Goal: Task Accomplishment & Management: Complete application form

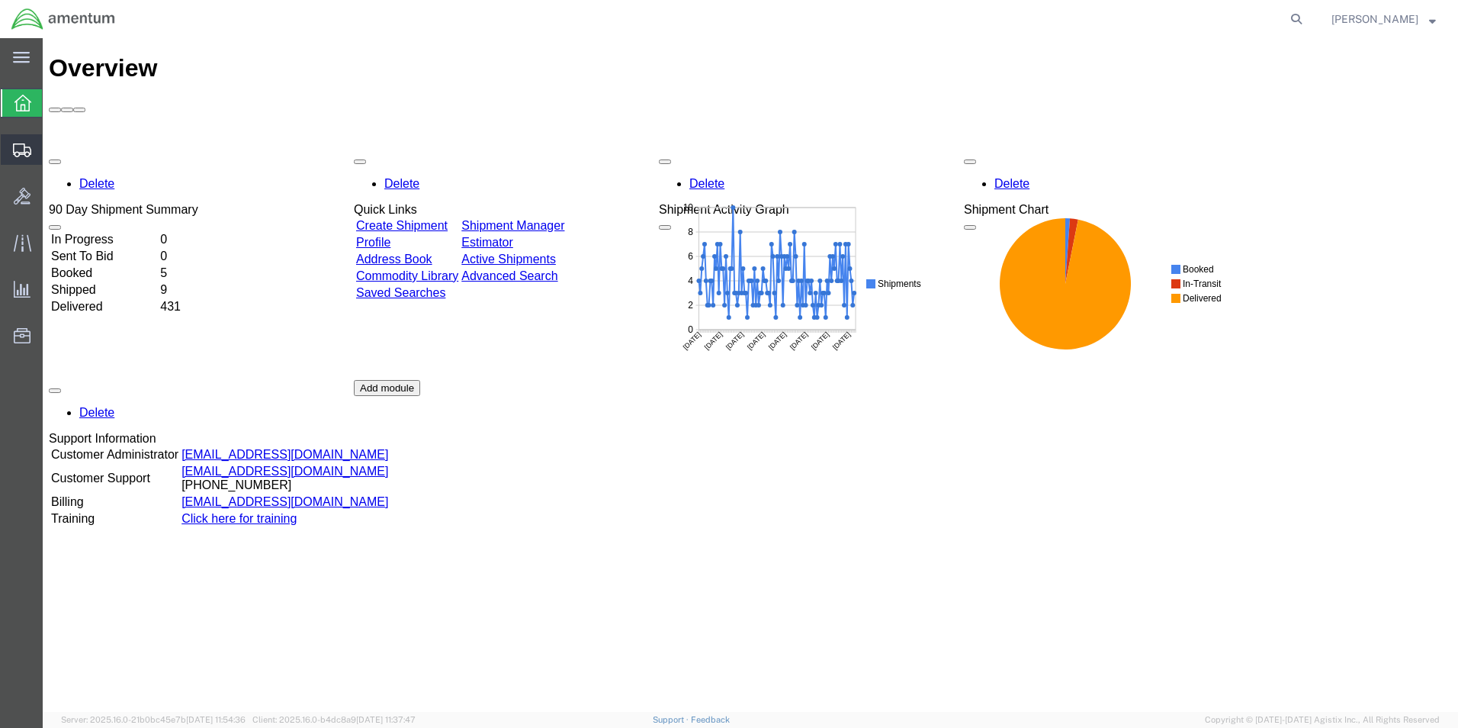
click at [0, 0] on span "Create Shipment" at bounding box center [0, 0] width 0 height 0
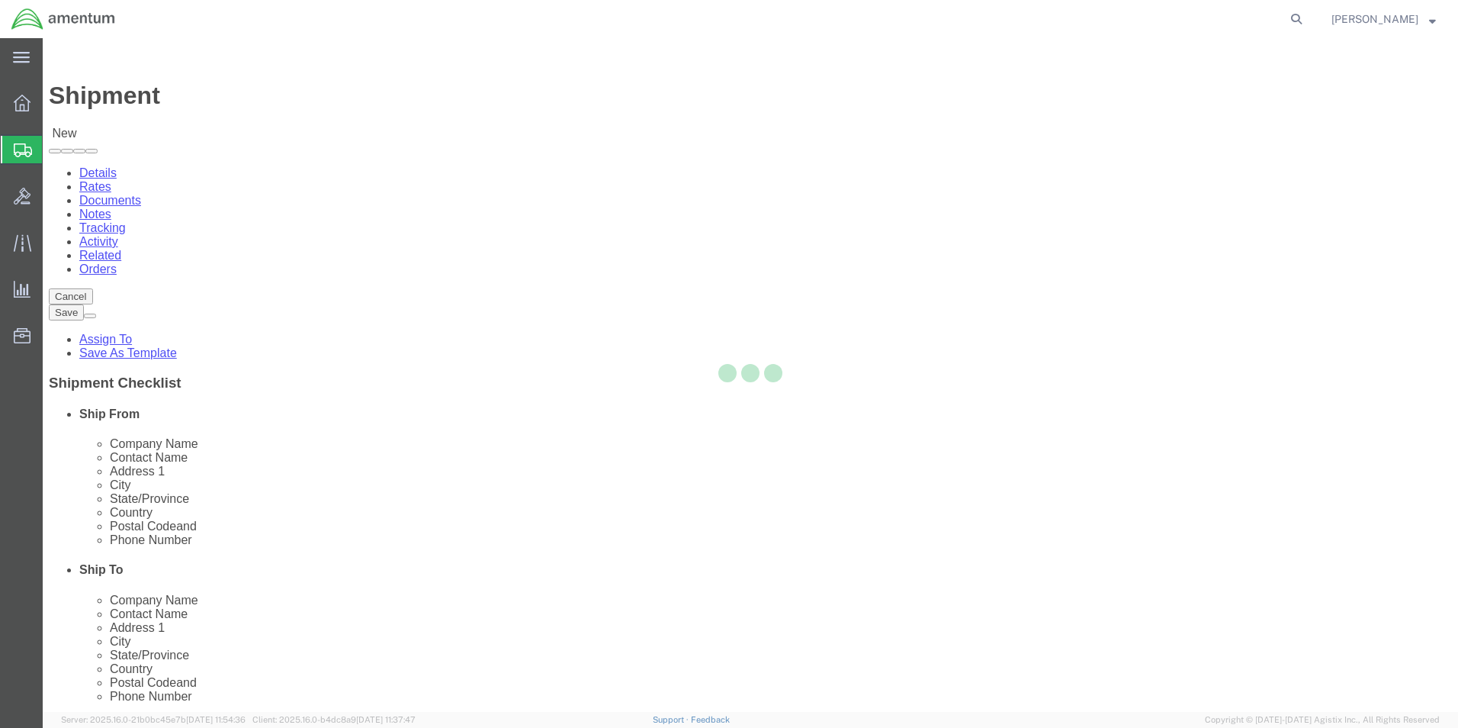
select select
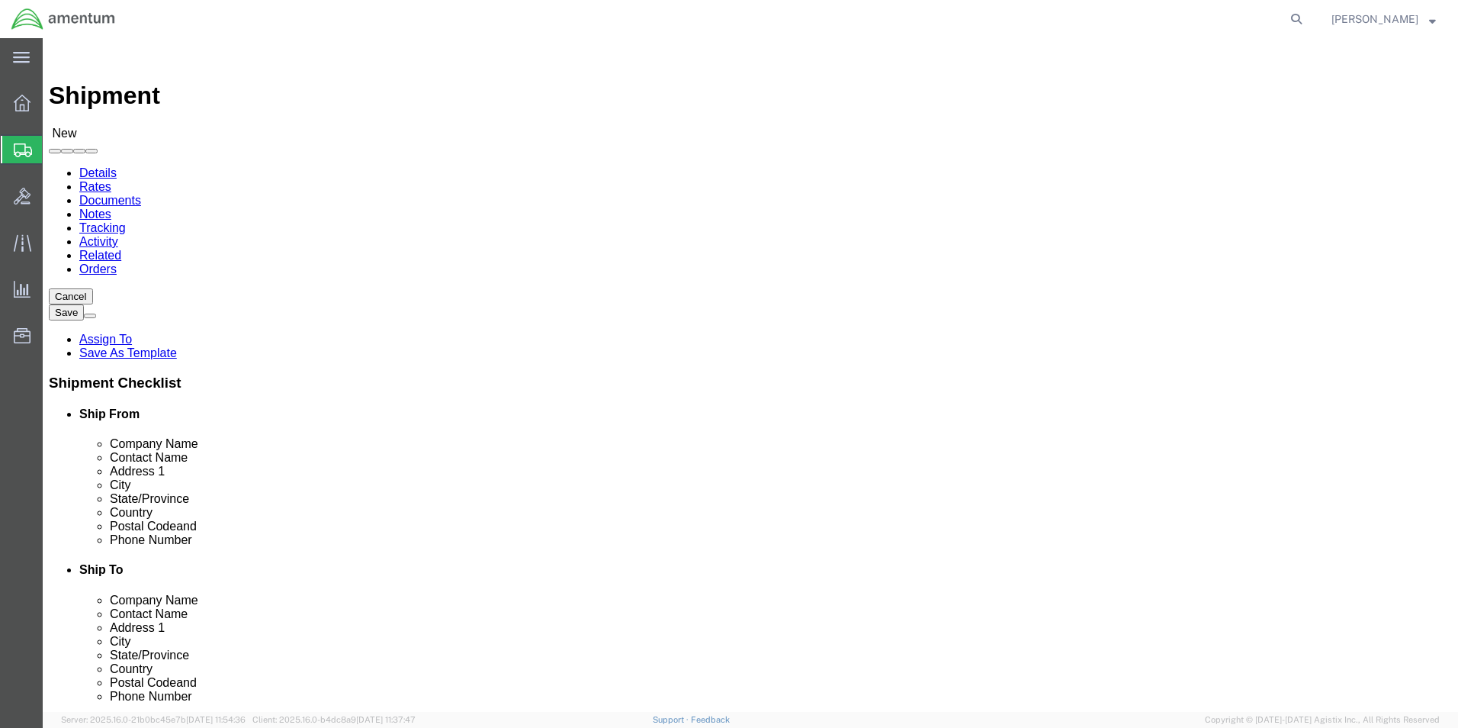
type input "cbp"
select select "49929"
select select "[GEOGRAPHIC_DATA]"
drag, startPoint x: 436, startPoint y: 553, endPoint x: 448, endPoint y: 578, distance: 28.0
click div "Location [GEOGRAPHIC_DATA], [GEOGRAPHIC_DATA] My Profile Location [PHONE_NUMBER…"
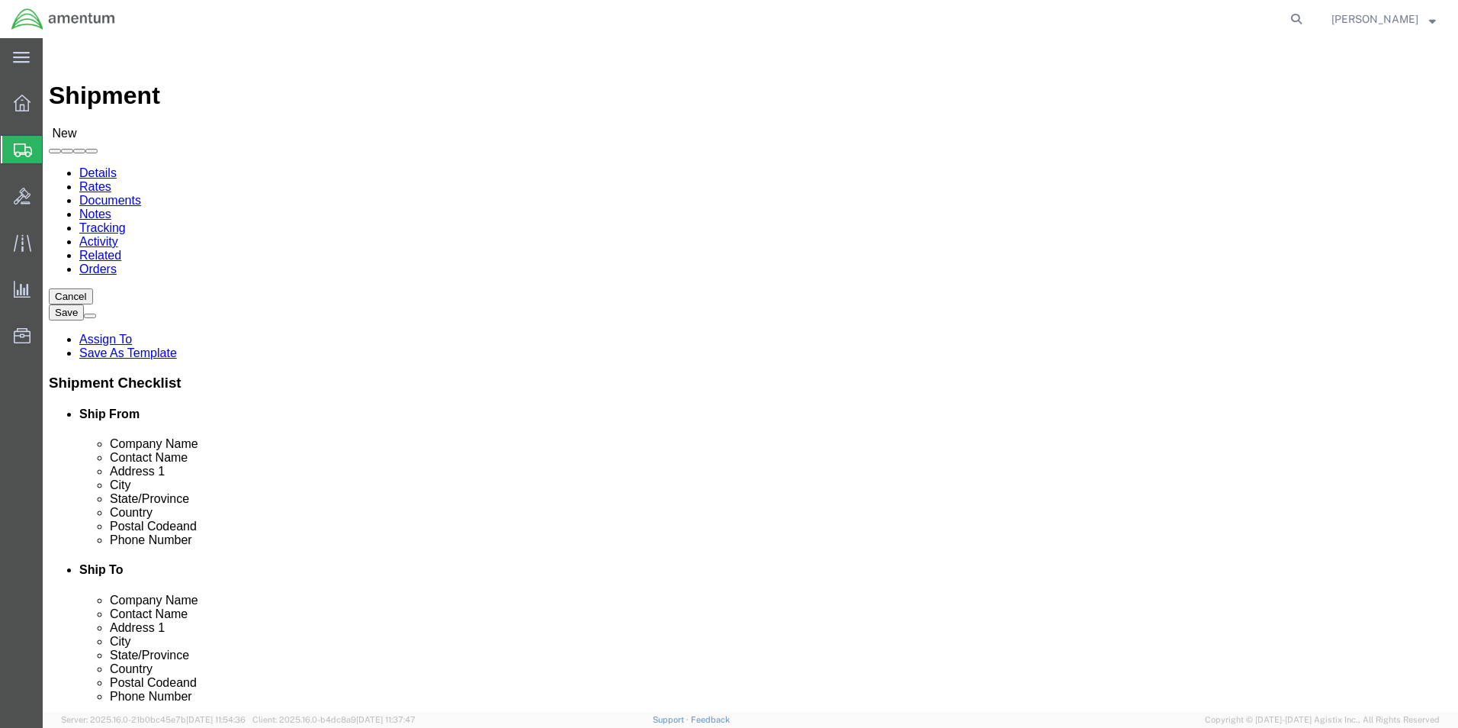
drag, startPoint x: 456, startPoint y: 548, endPoint x: 88, endPoint y: 551, distance: 367.6
click div "Email"
type input "[PERSON_NAME][EMAIL_ADDRESS][PERSON_NAME][DOMAIN_NAME]"
click input "text"
type input "KING AEROSPACE"
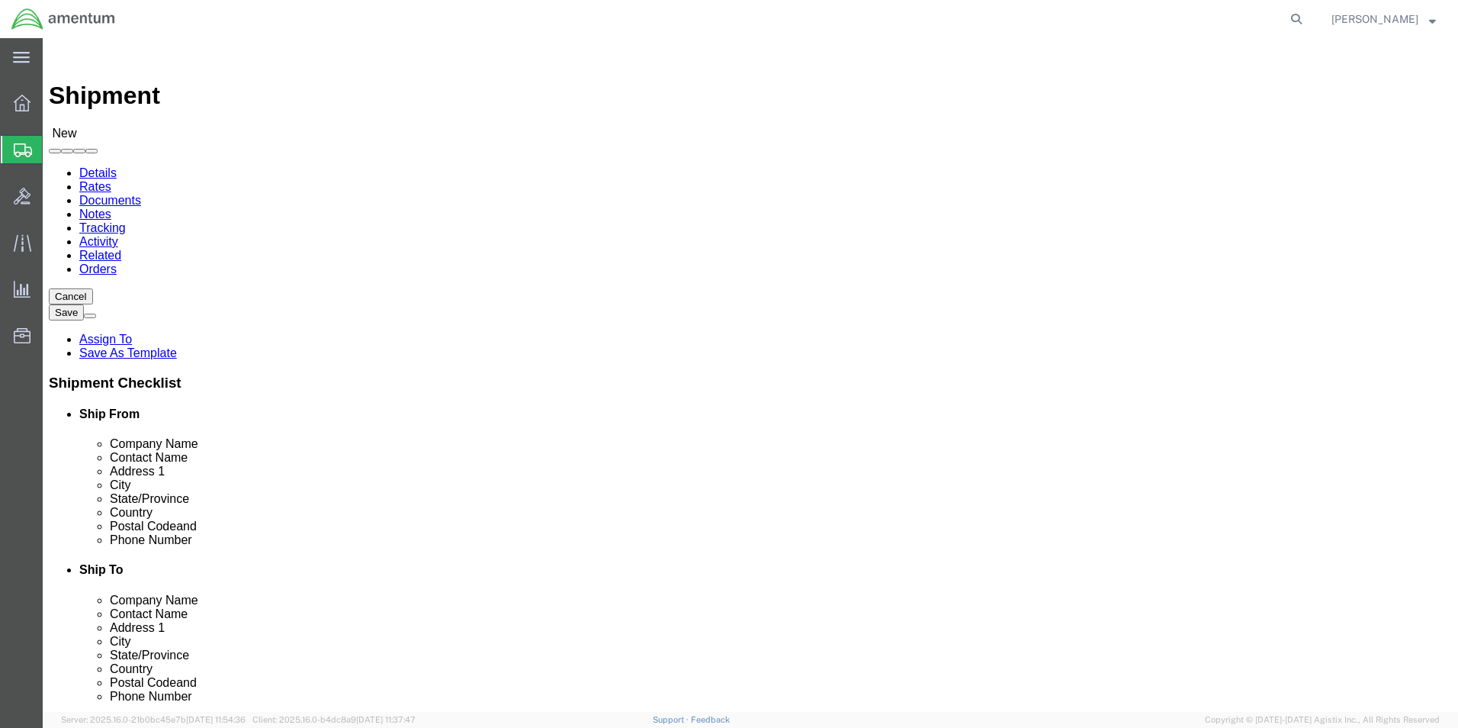
click p "- KING AEROSPACE - (KING AEROSPACE) [STREET_ADDRESS][PERSON_NAME]"
select select "OK"
type input "KING AEROSPACE"
click input "text"
type input "KING AEROSPACE-810MR"
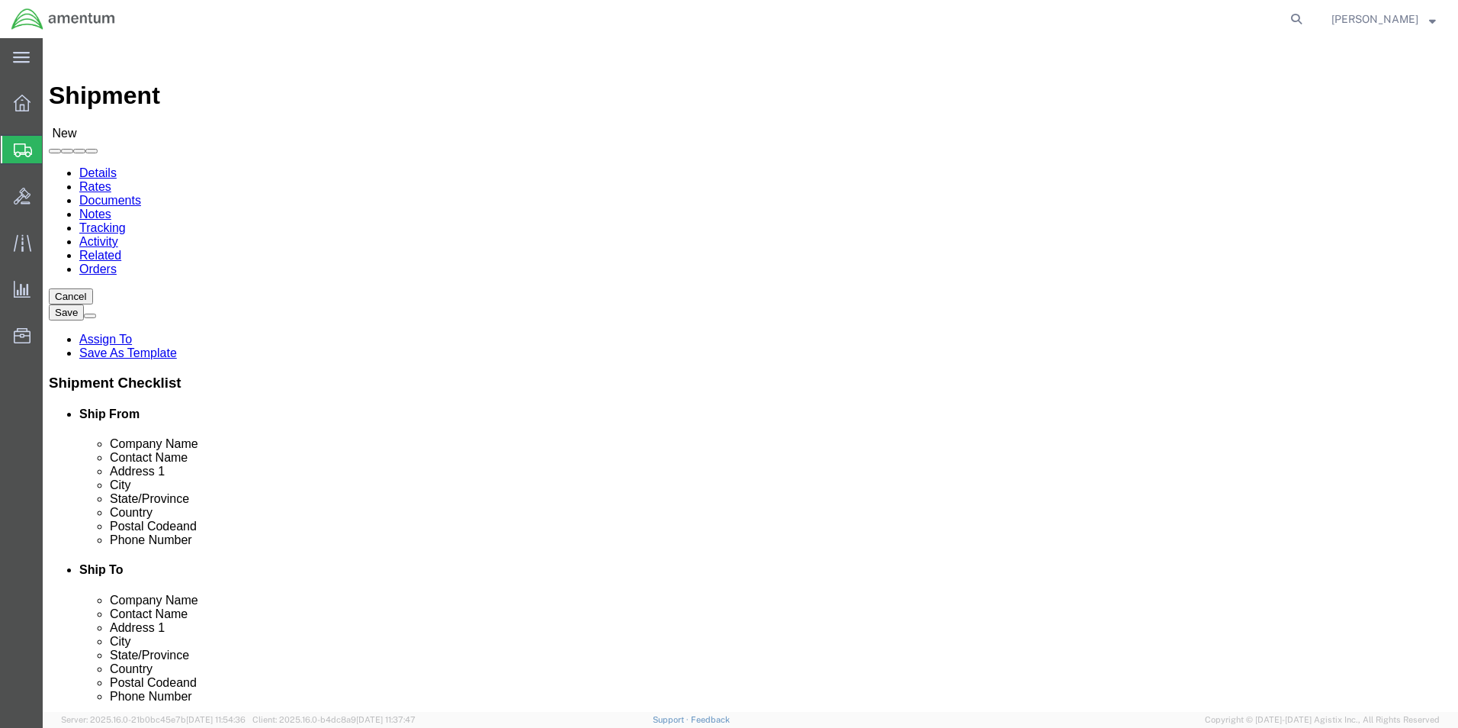
click input "text"
type input "2"
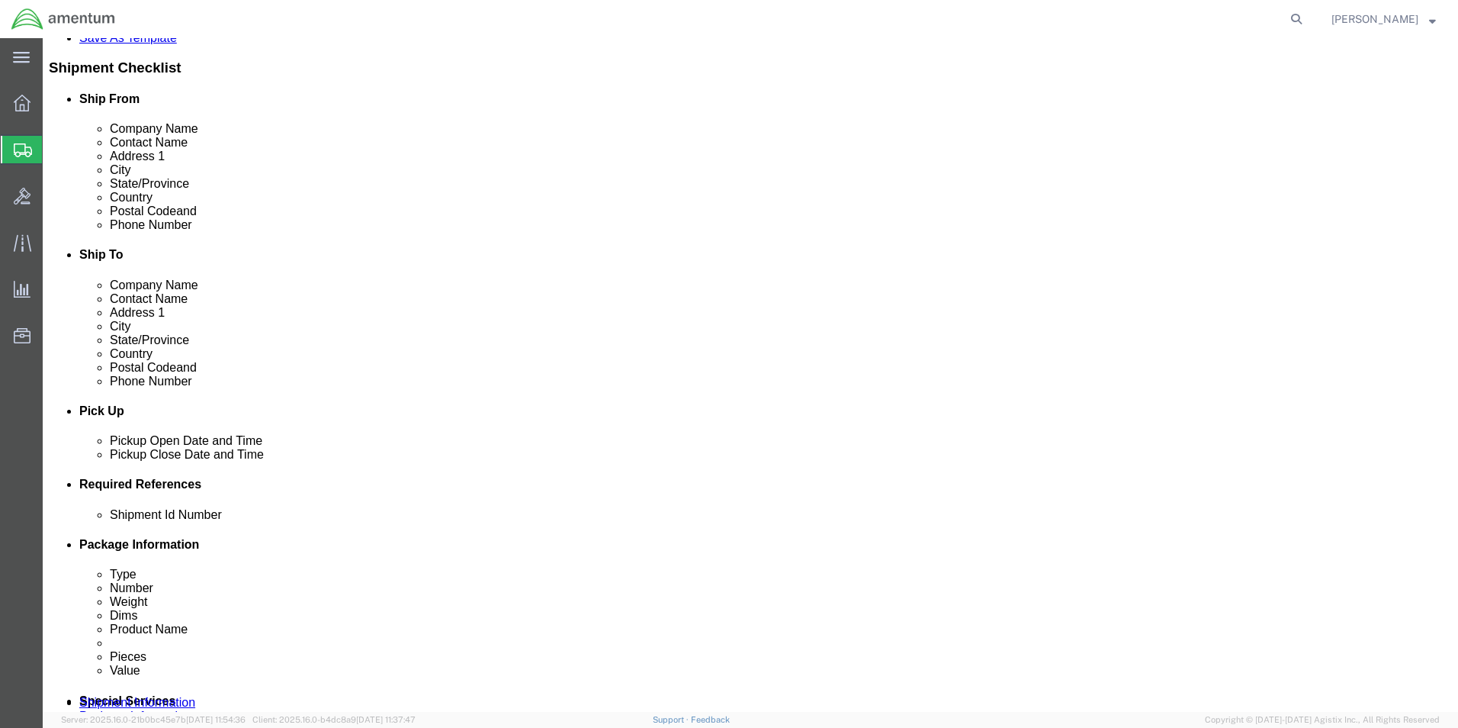
scroll to position [381, 0]
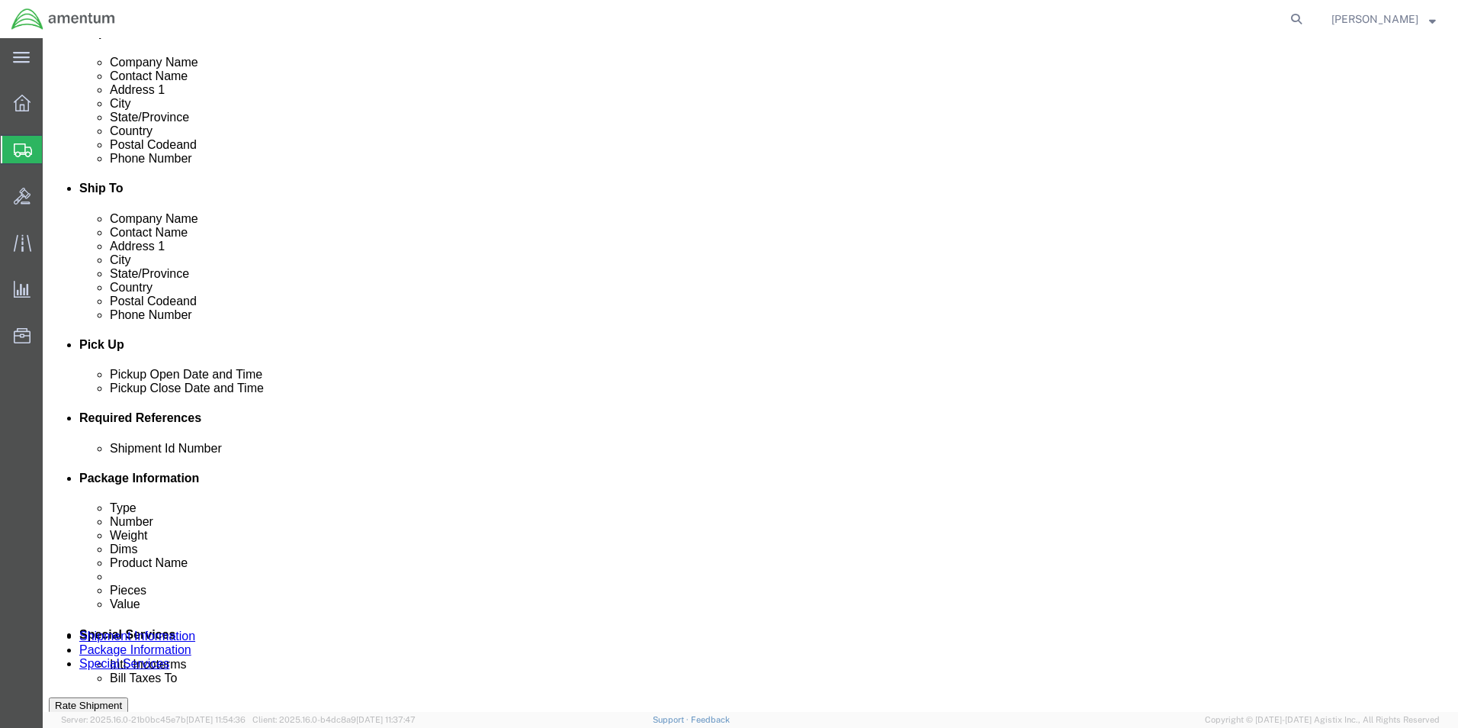
type input "[PHONE_NUMBER]"
click button "Add reference"
click input "text"
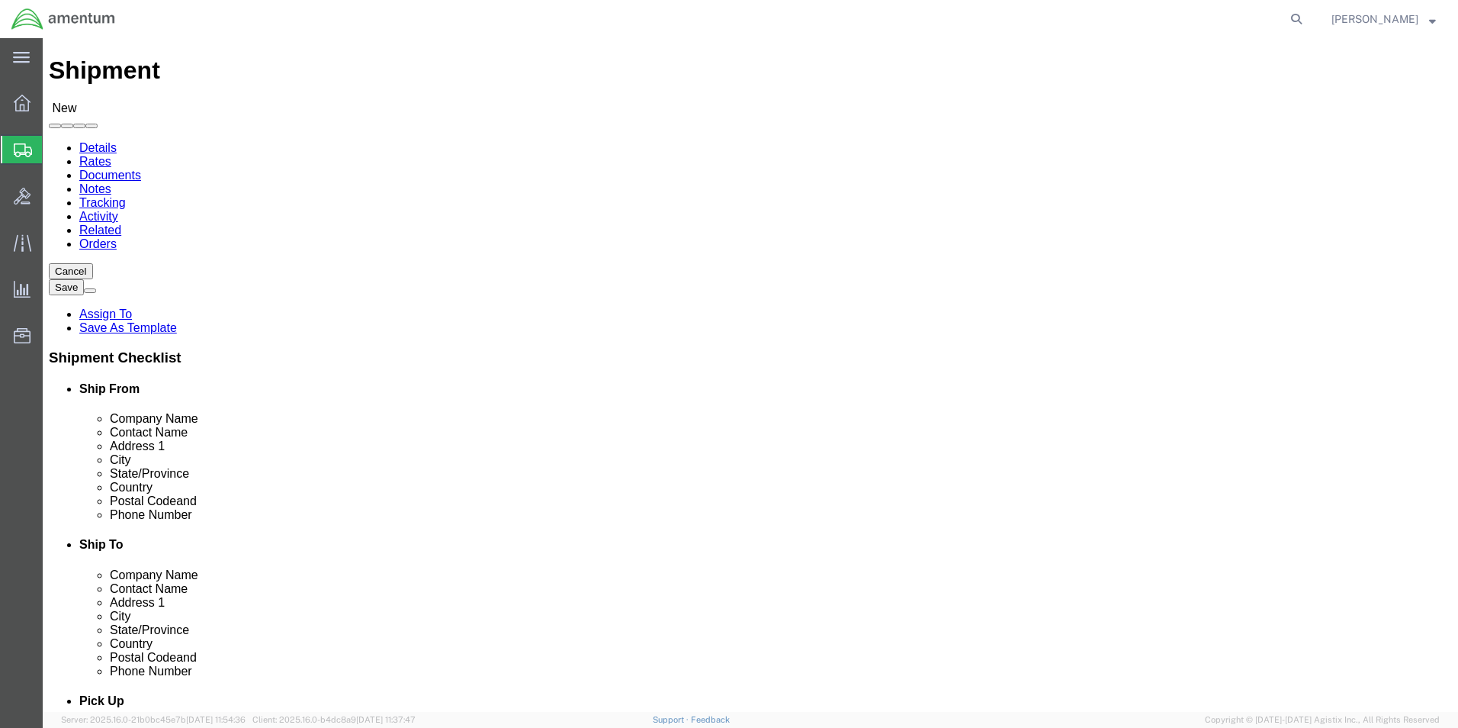
scroll to position [0, 0]
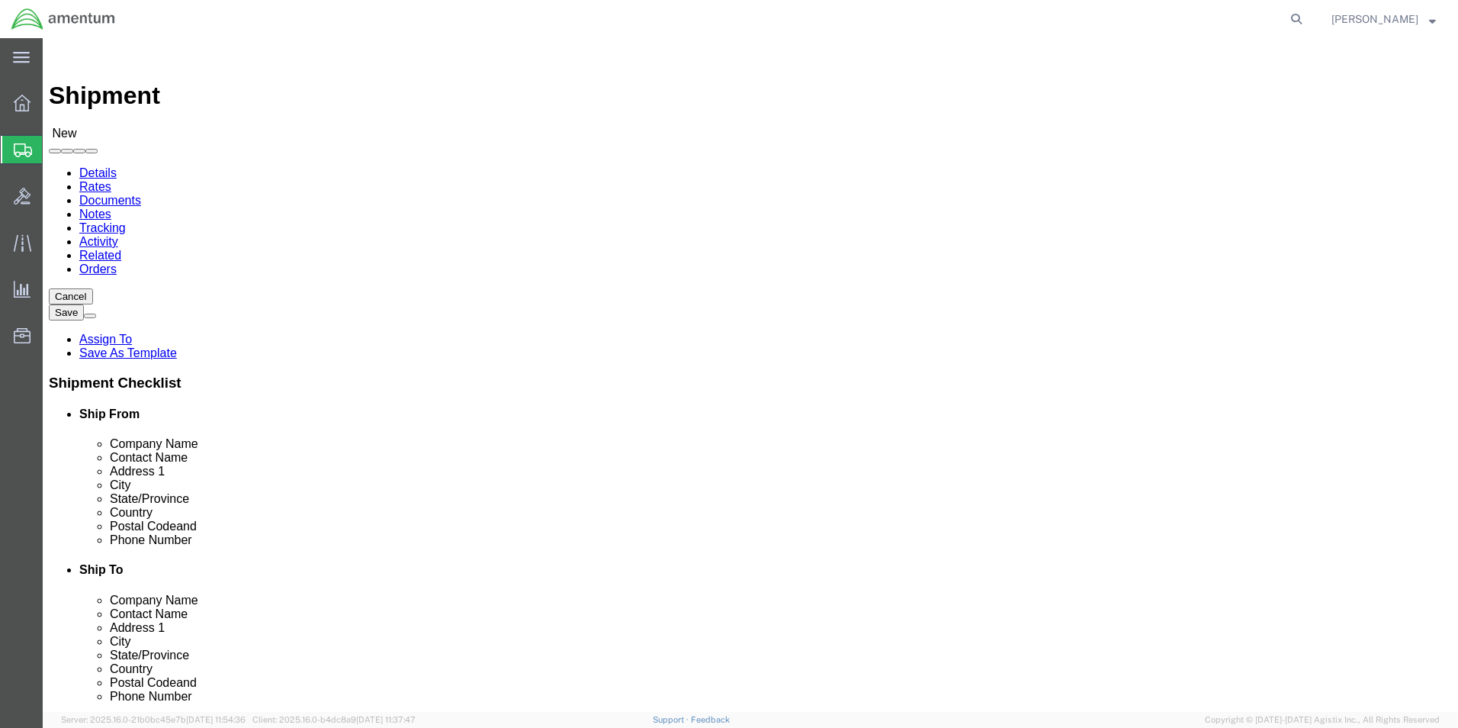
type input "[DATE]"
click input "KING AEROSPACE-810MR"
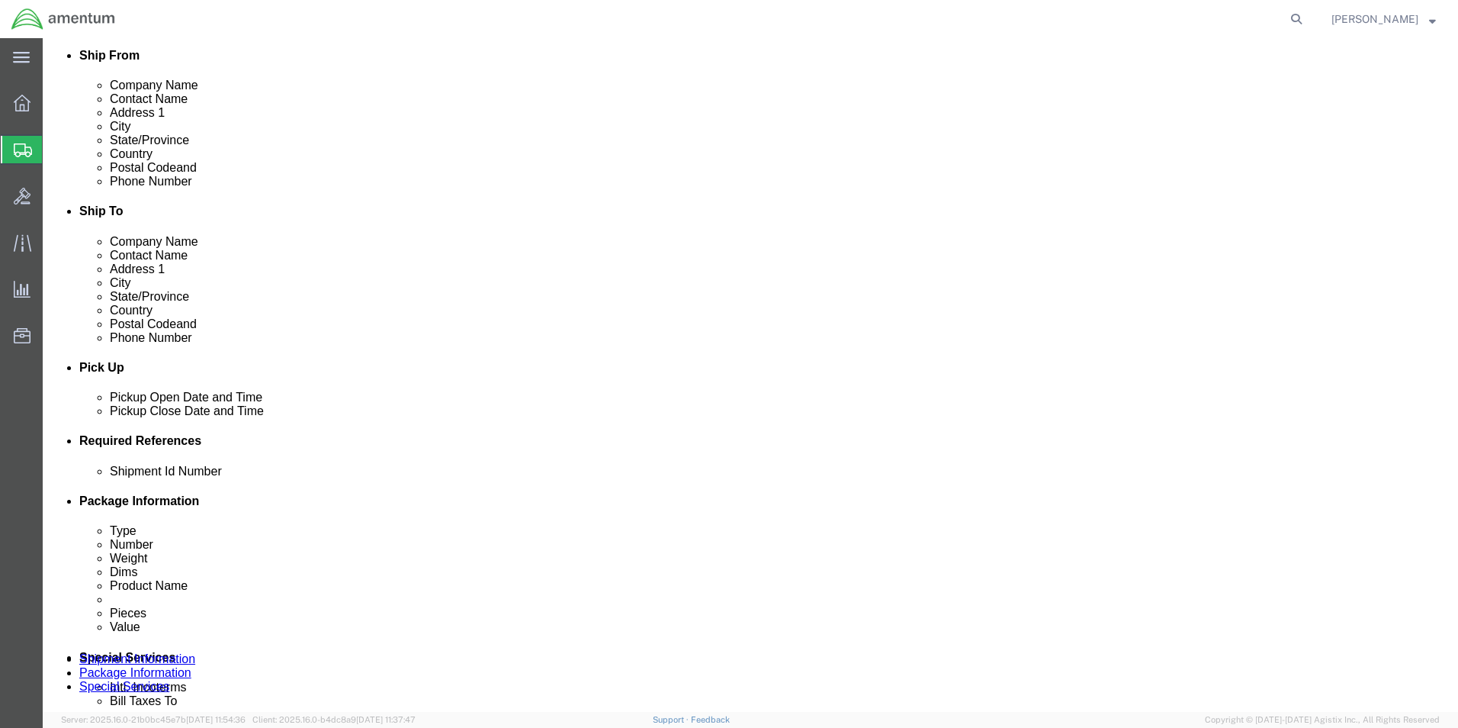
scroll to position [381, 0]
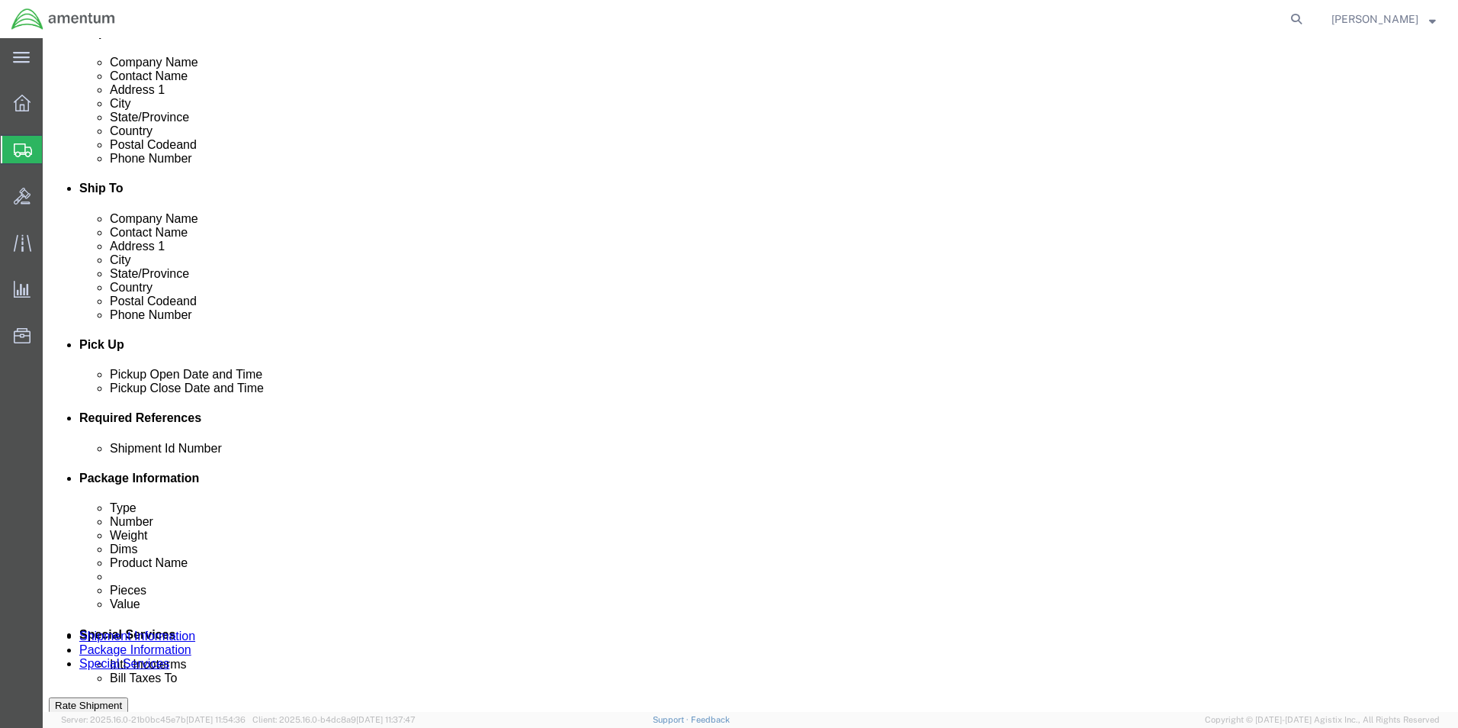
type input "[PERSON_NAME]-810MR"
click select "Select Account Type Activity ID Airline Appointment Number ASN Batch Request # …"
select select "CUSTREF"
click select "Select Account Type Activity ID Airline Appointment Number ASN Batch Request # …"
click input "text"
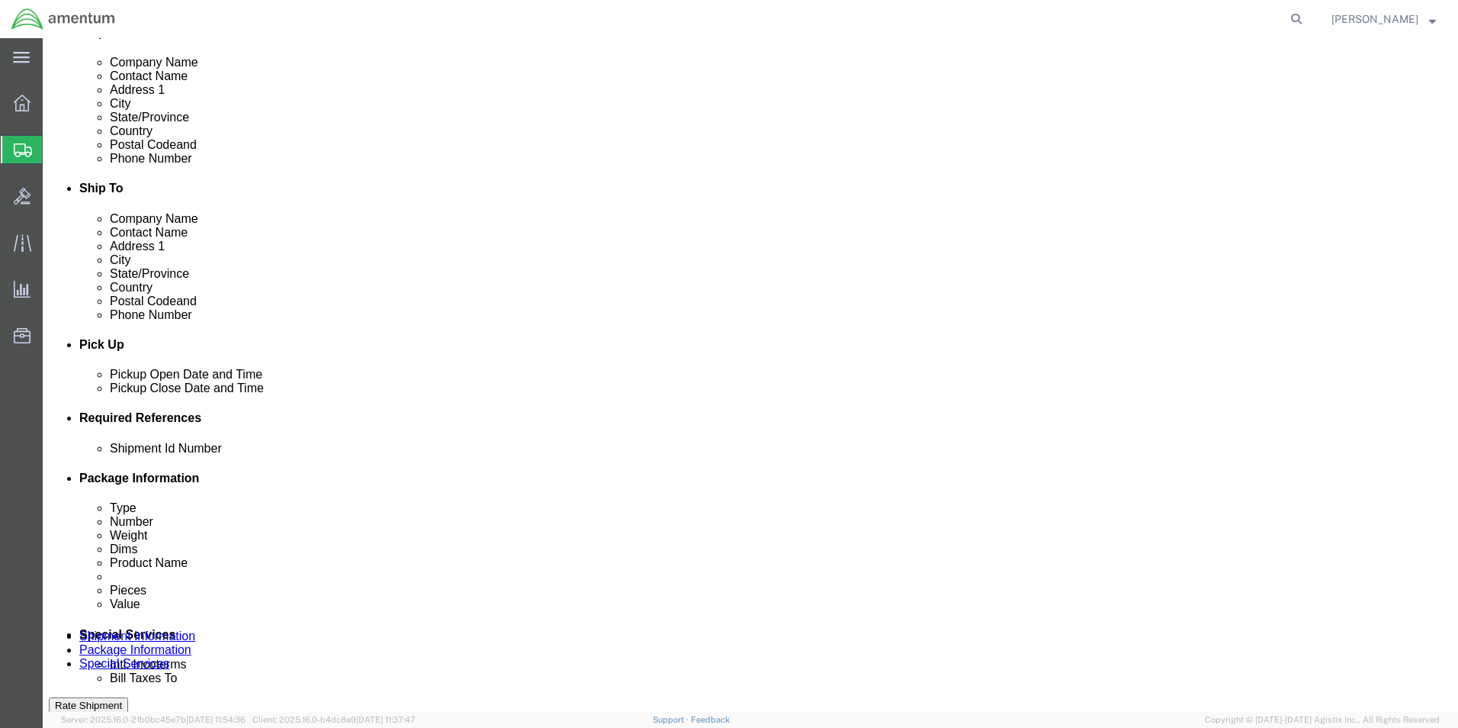
type input "A"
type input "HEAT EXCHANGER"
click select "Select Account Type Activity ID Airline Appointment Number ASN Batch Request # …"
select select "PROJNUM"
click select "Select Account Type Activity ID Airline Appointment Number ASN Batch Request # …"
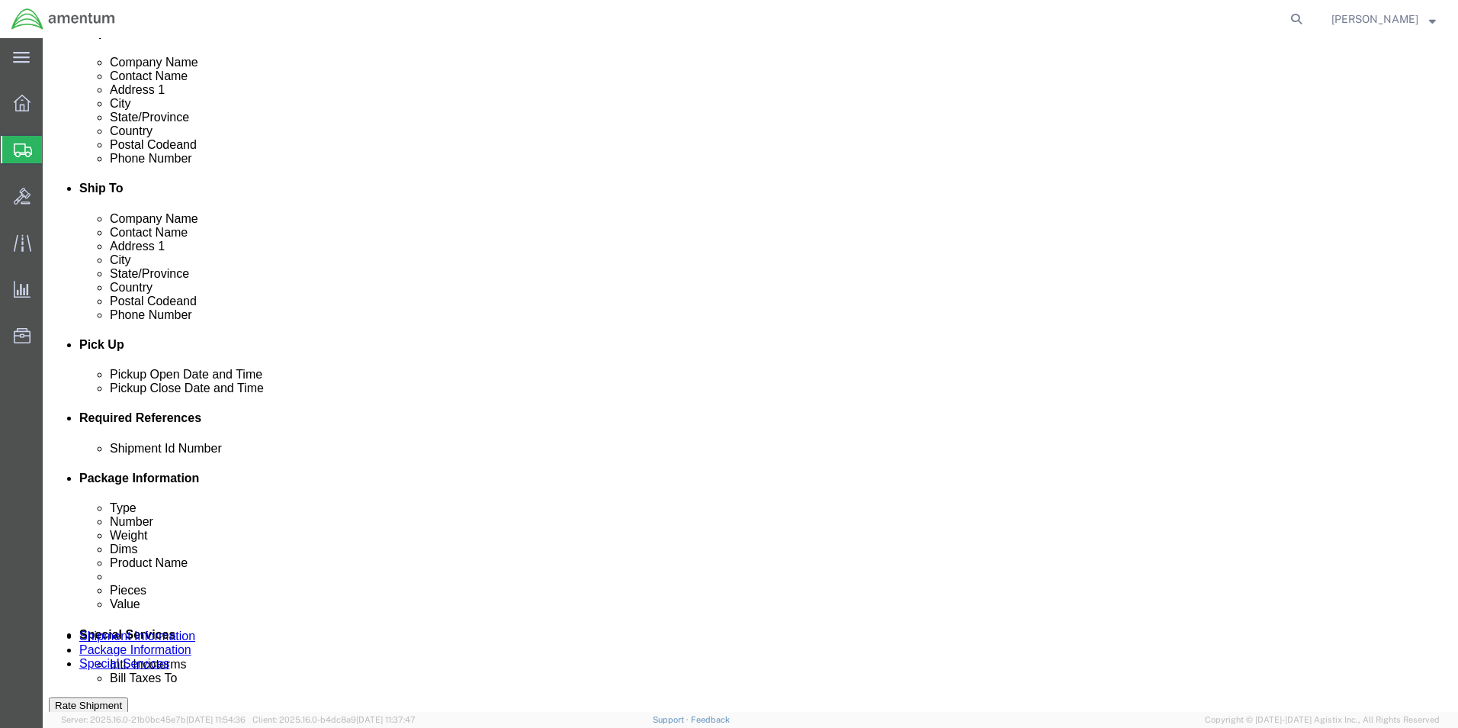
click input "text"
type input "6118.03.03.2219.000.EHO.0000"
click select "Select Account Type Activity ID Airline Appointment Number ASN Batch Request # …"
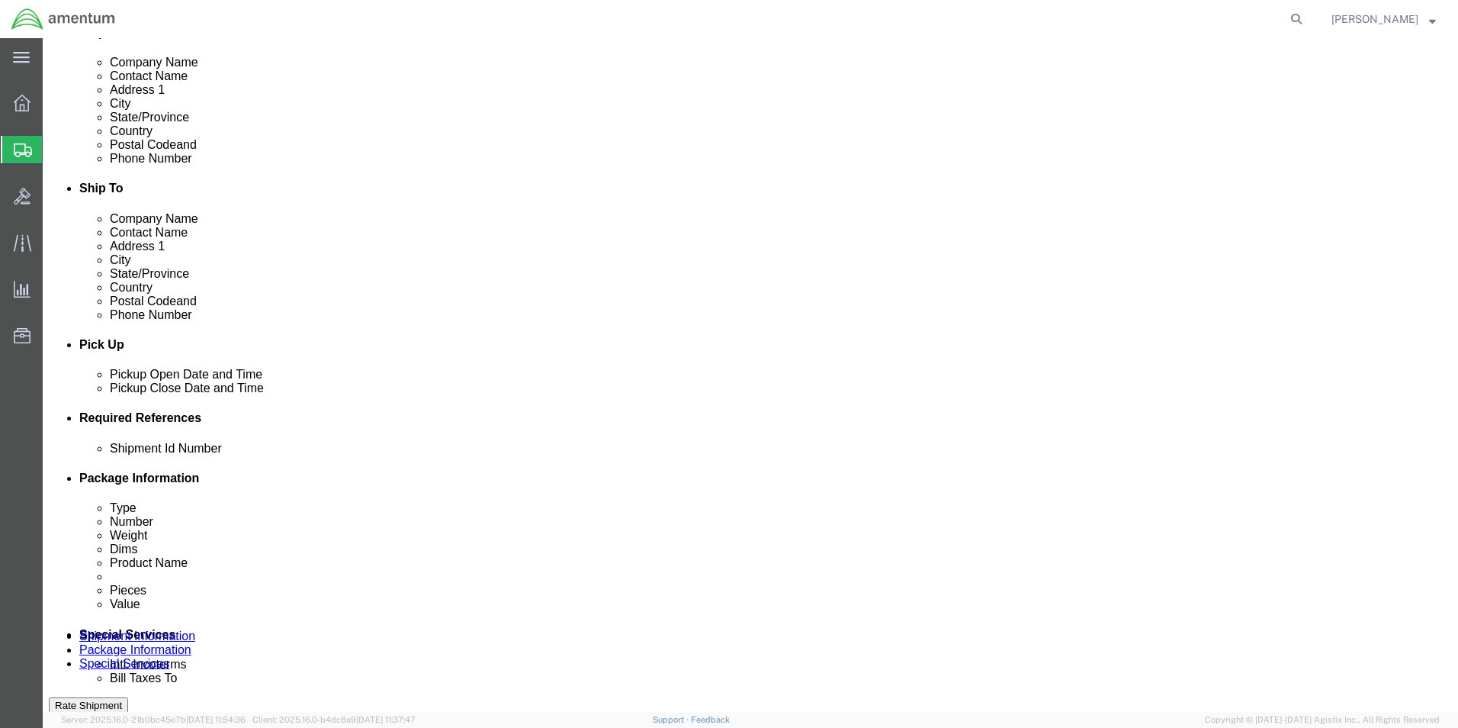
select select "DEPT"
click select "Select Account Type Activity ID Airline Appointment Number ASN Batch Request # …"
click input "text"
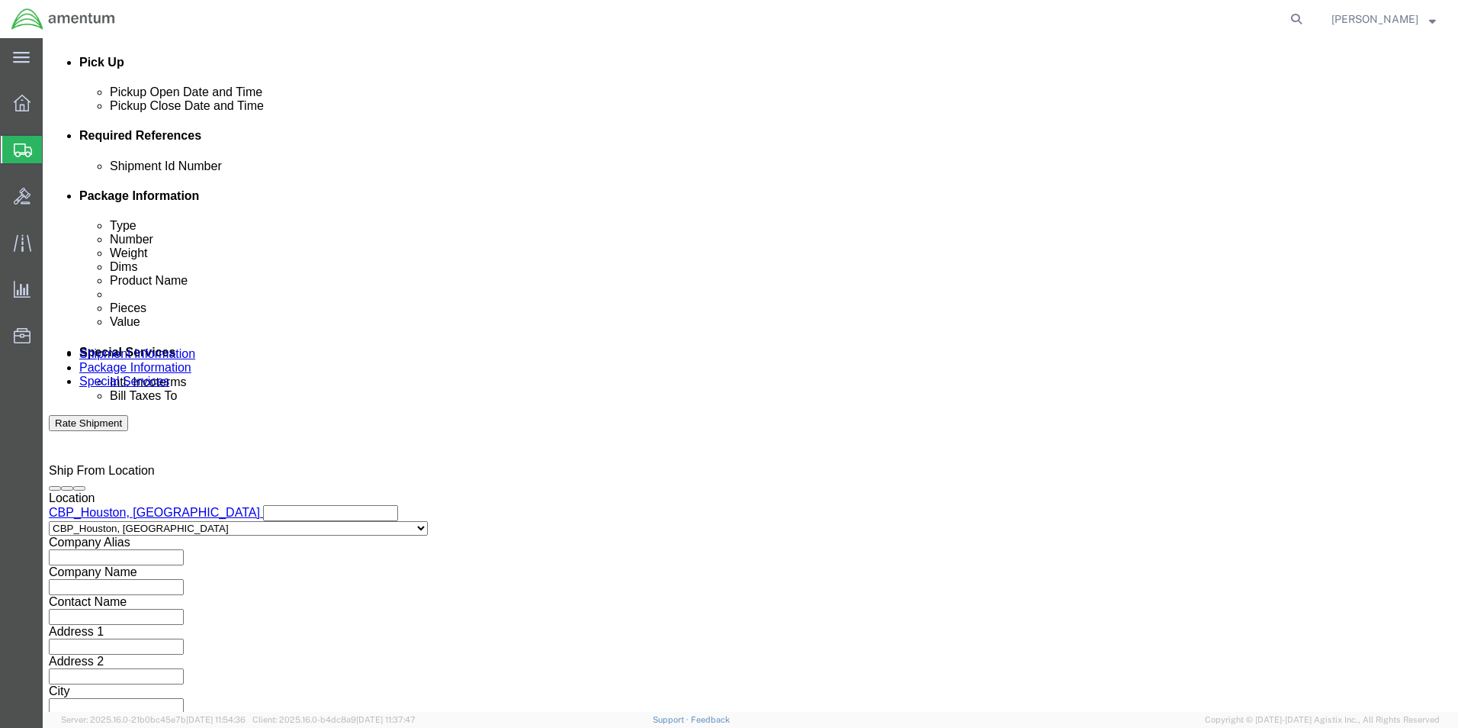
scroll to position [665, 0]
type input "CBP"
click button "Continue"
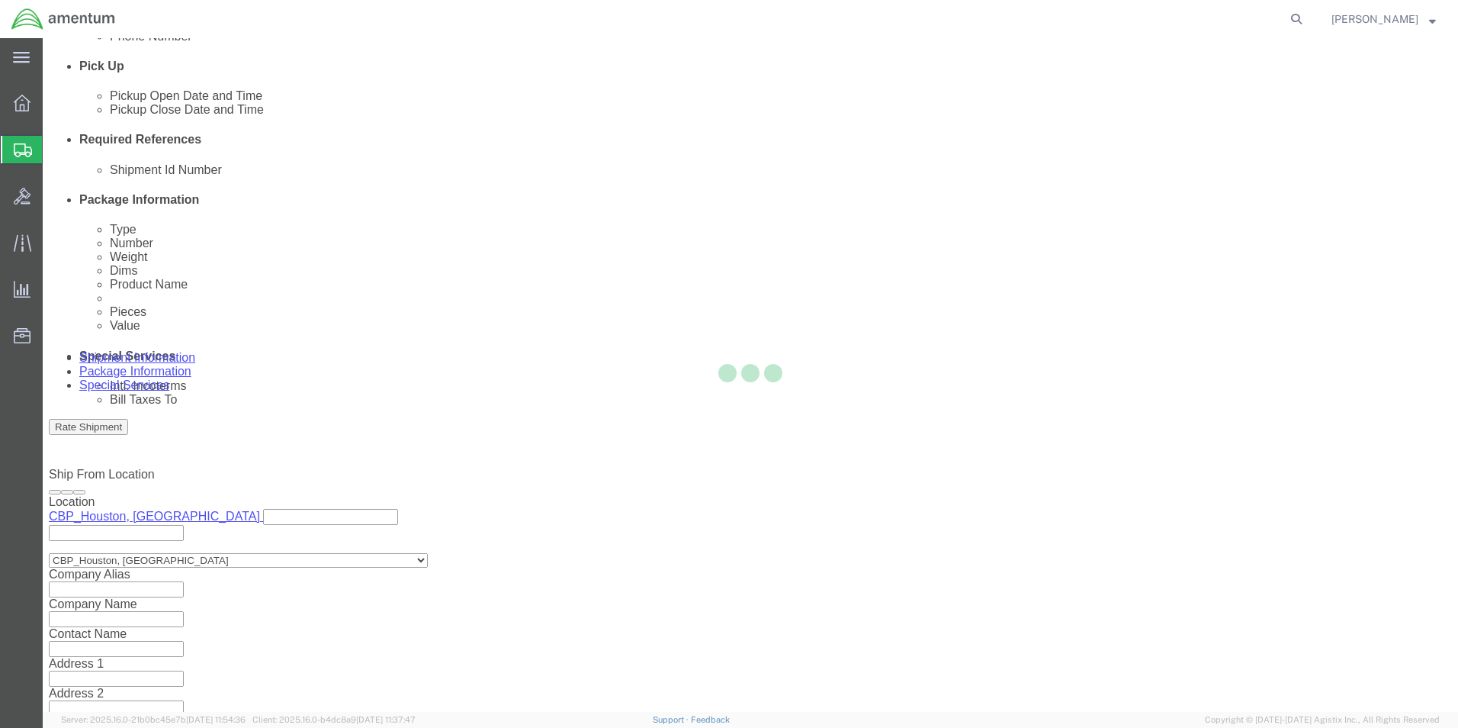
select select "CBOX"
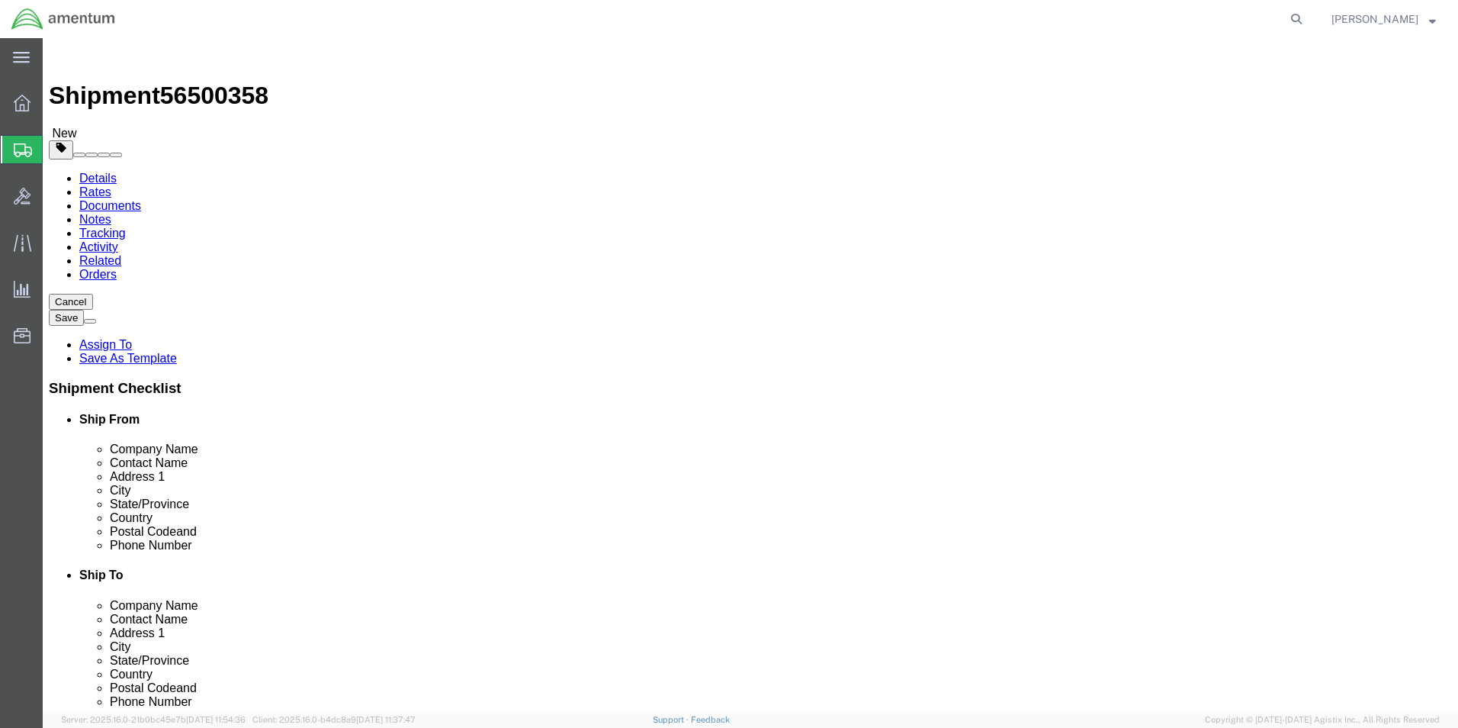
click input "text"
type input "24"
click input "text"
type input "18"
click input "text"
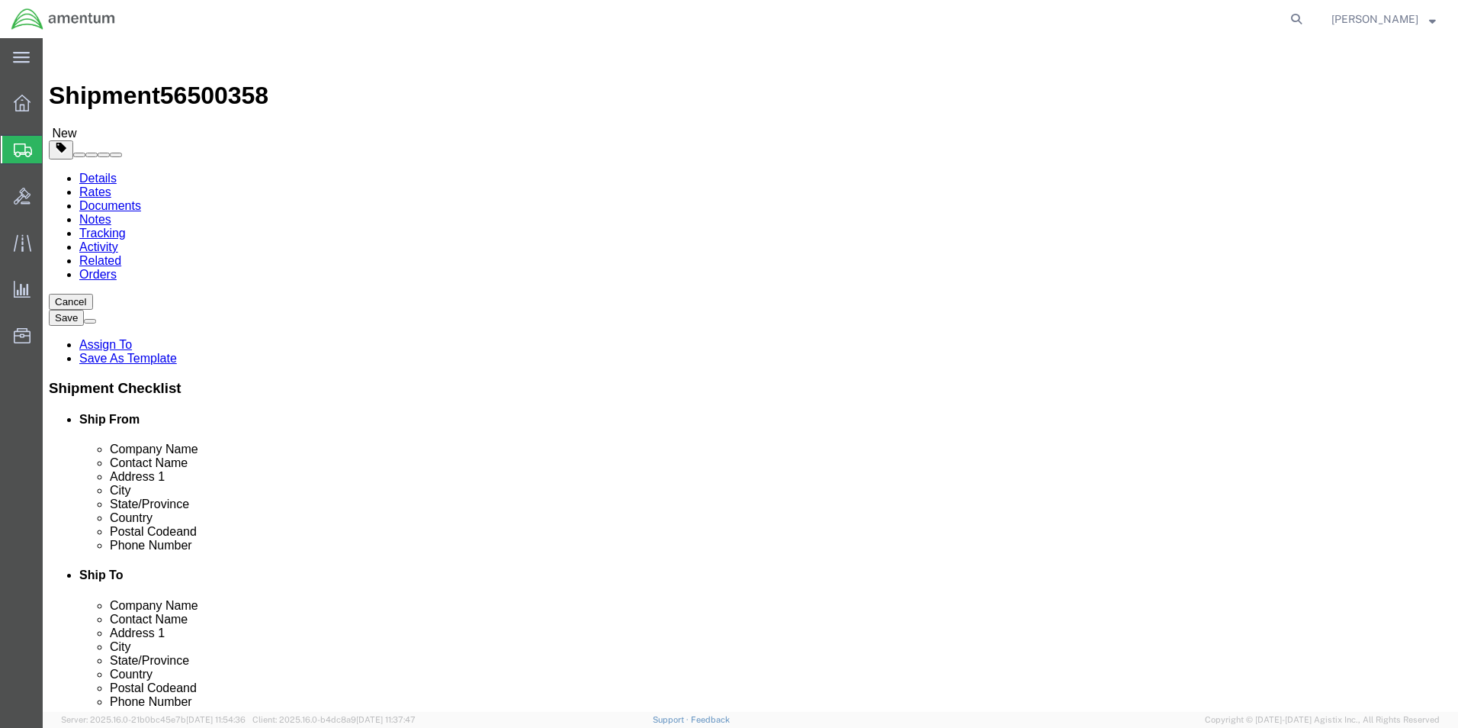
type input "18"
click input "0.00"
type input "0"
type input "30"
click link "Add Content"
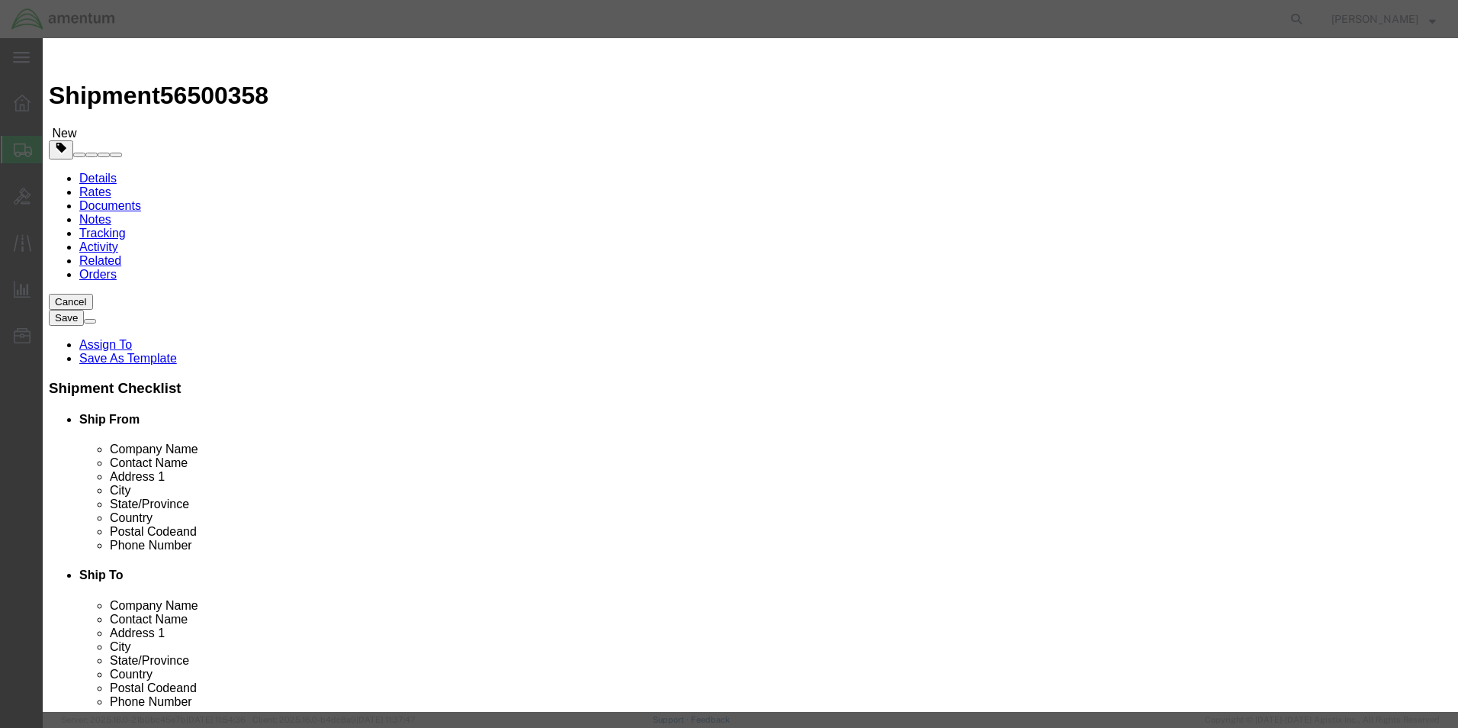
drag, startPoint x: 510, startPoint y: 155, endPoint x: 468, endPoint y: 117, distance: 57.3
click input "text"
type input "HEAT EXCHANGER"
click div "Commodity library Product Name HEAT EXCHANGER HEAT EXCHANGER Pieces 0 Select Ba…"
click input "0"
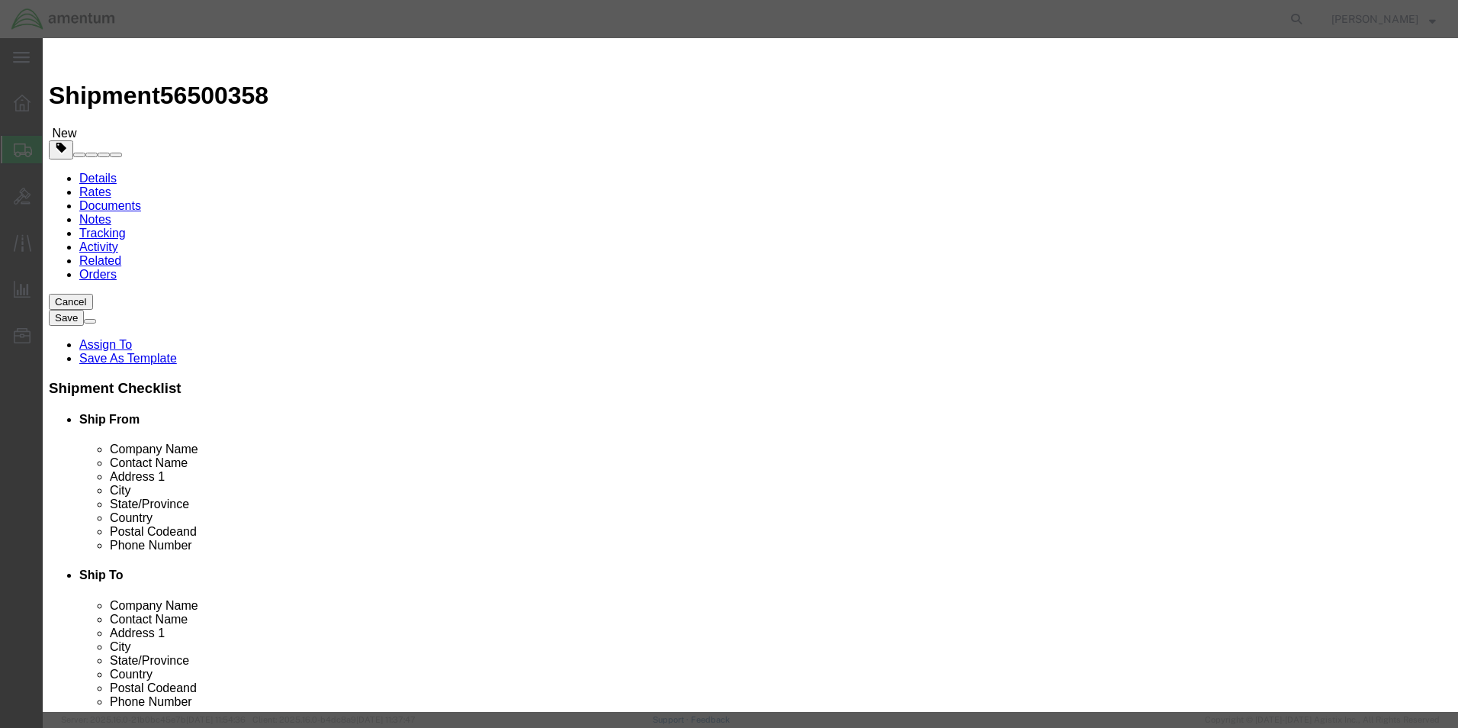
type input "2"
type input "1"
click input "text"
type input "2000"
click button "Save & Close"
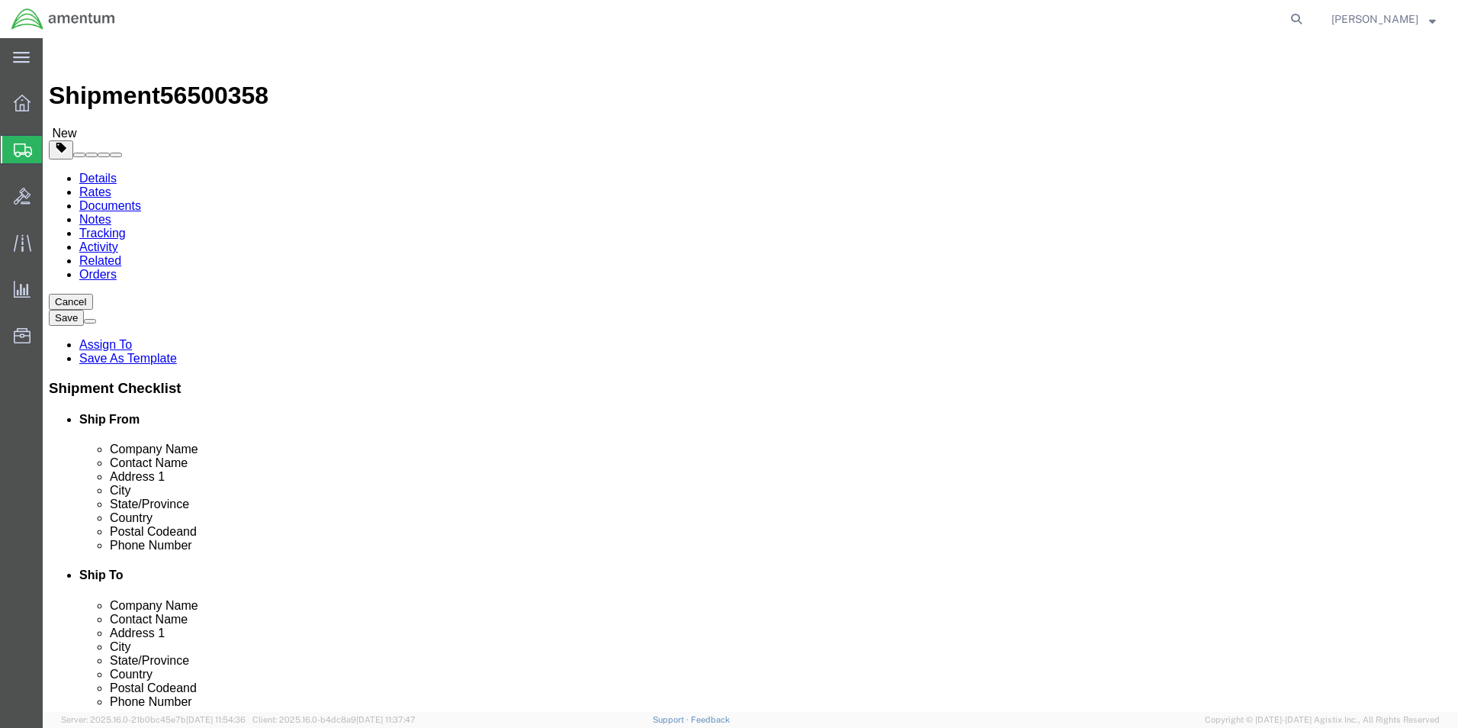
click span
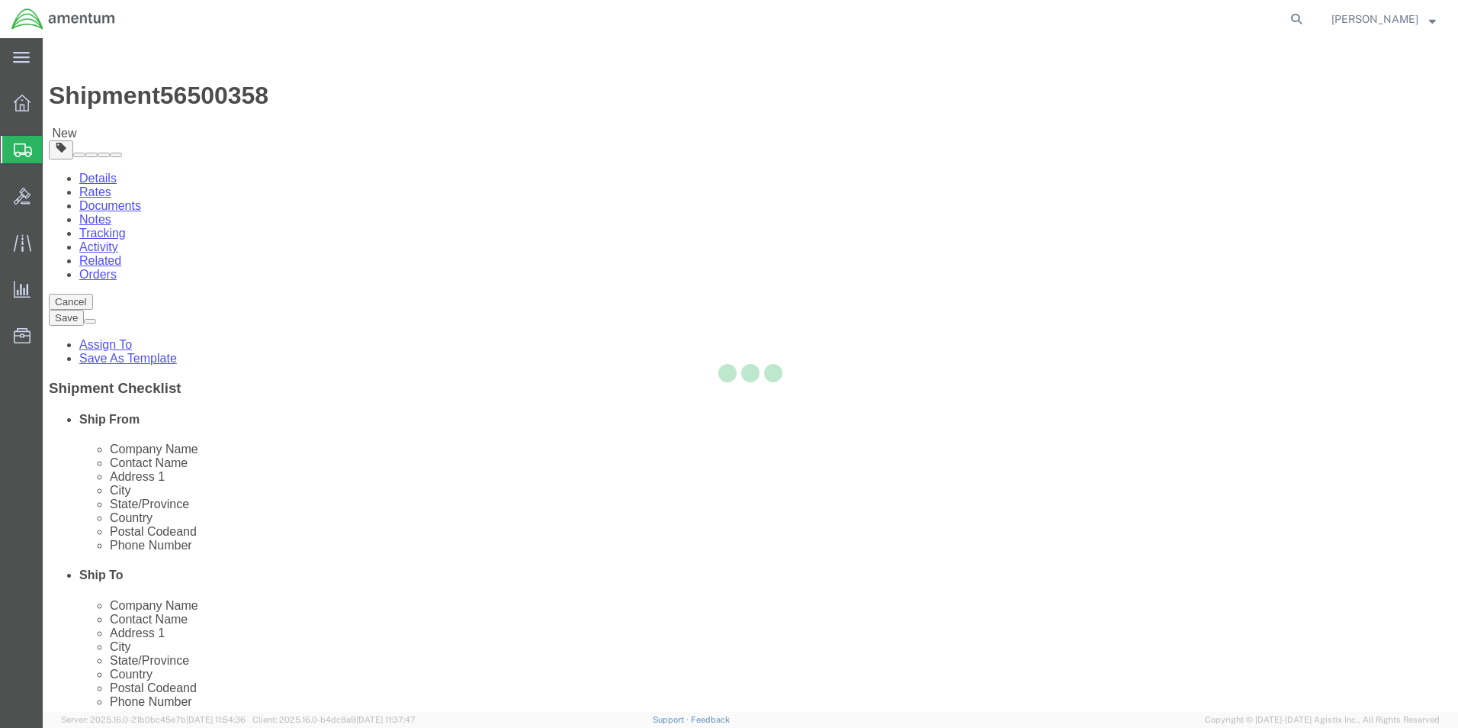
select select "CBOX"
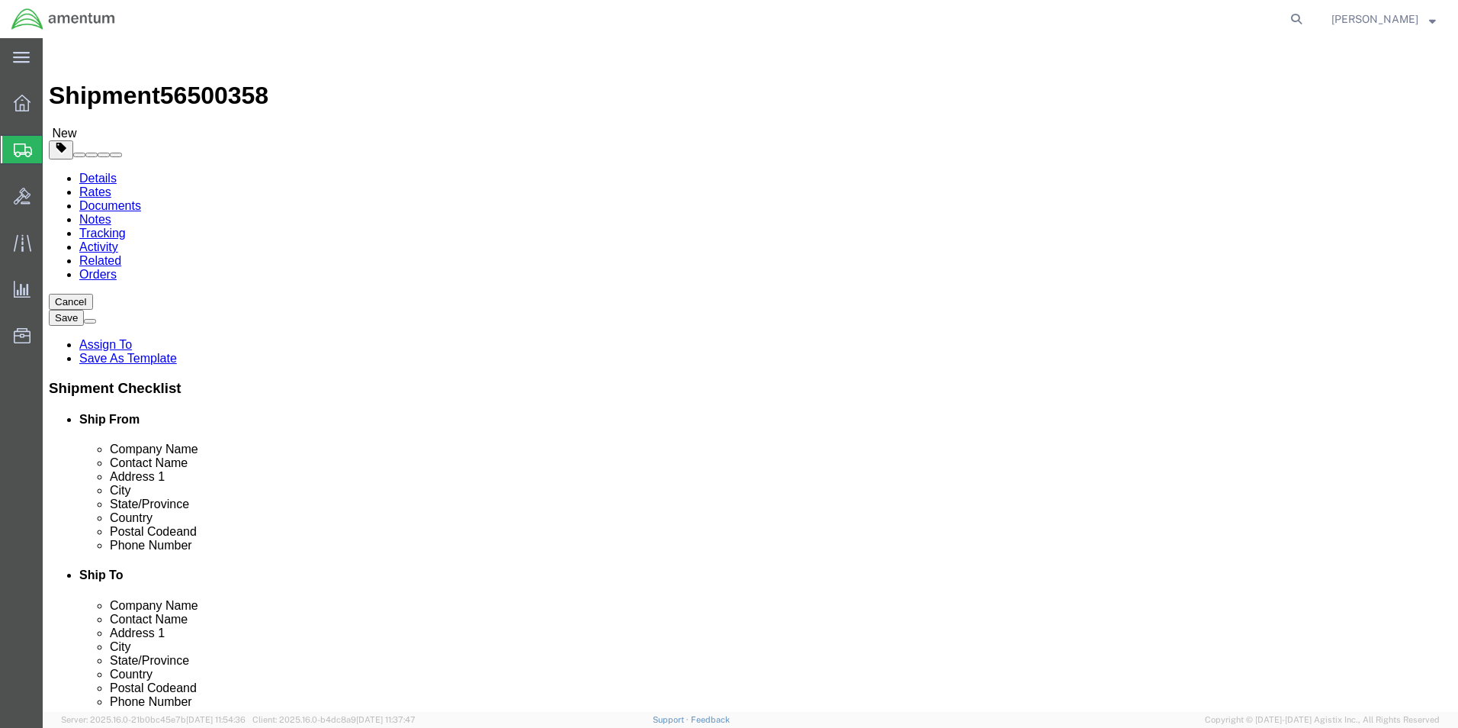
click input "text"
type input "24"
click input "text"
type input "18"
click input "text"
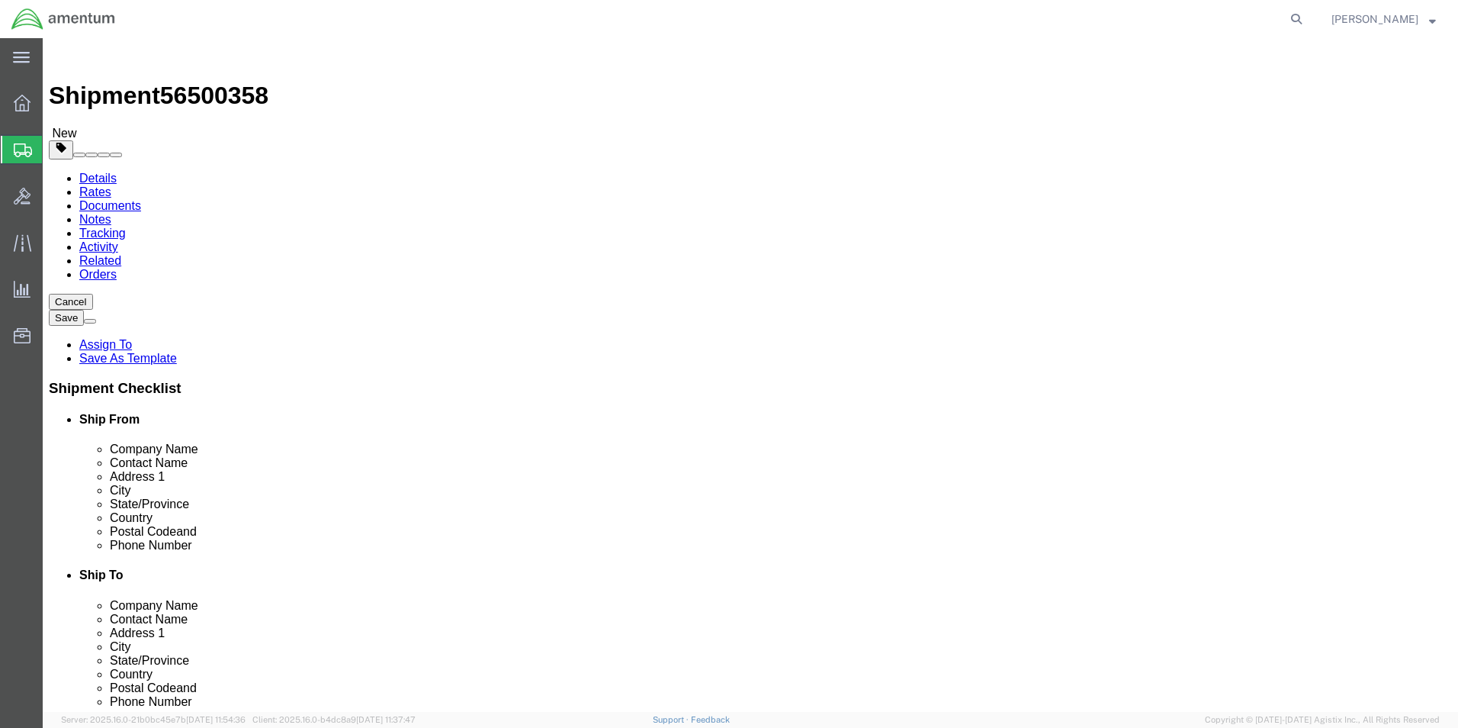
type input "18"
click input "0.00"
type input "0"
type input "30.00"
click link "Add Content"
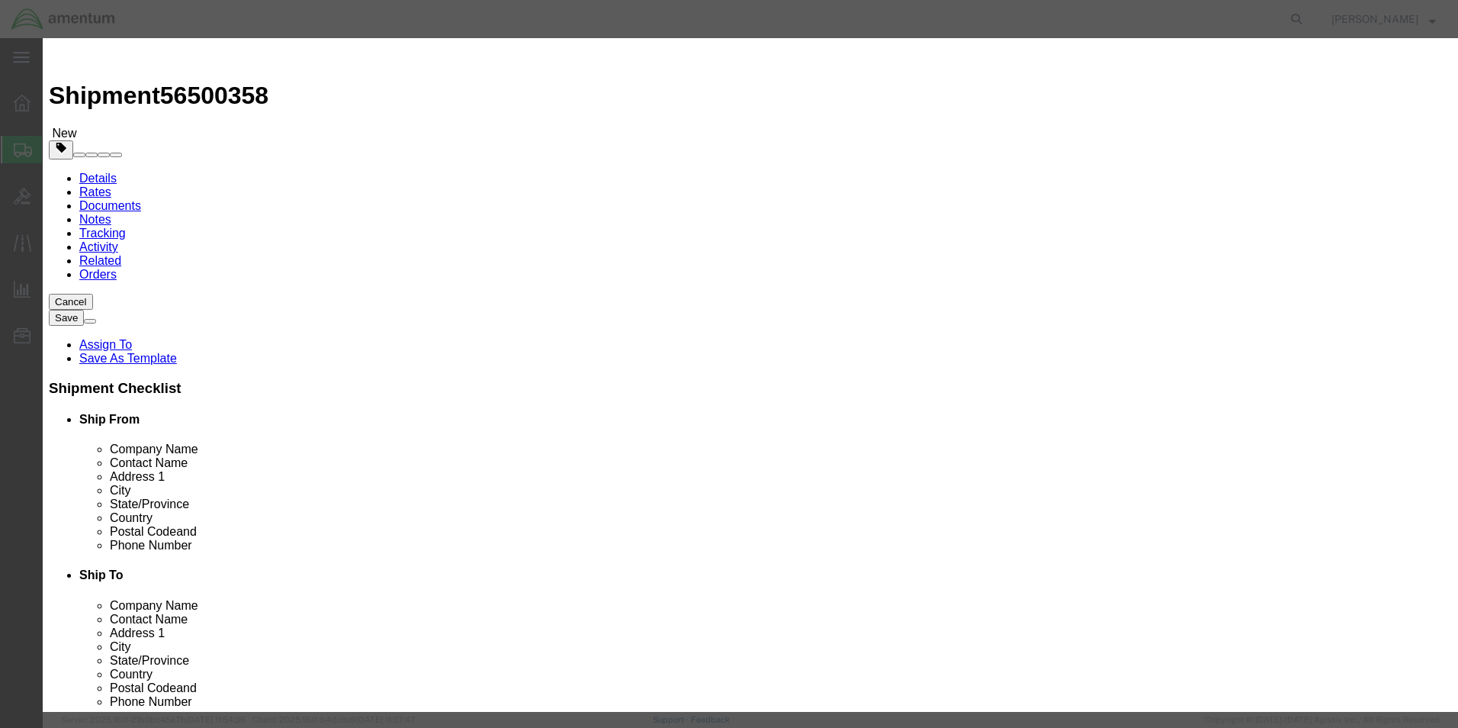
click input "text"
type input "HEAT EXCHANGER"
type input "2000"
click input "0"
type input "1"
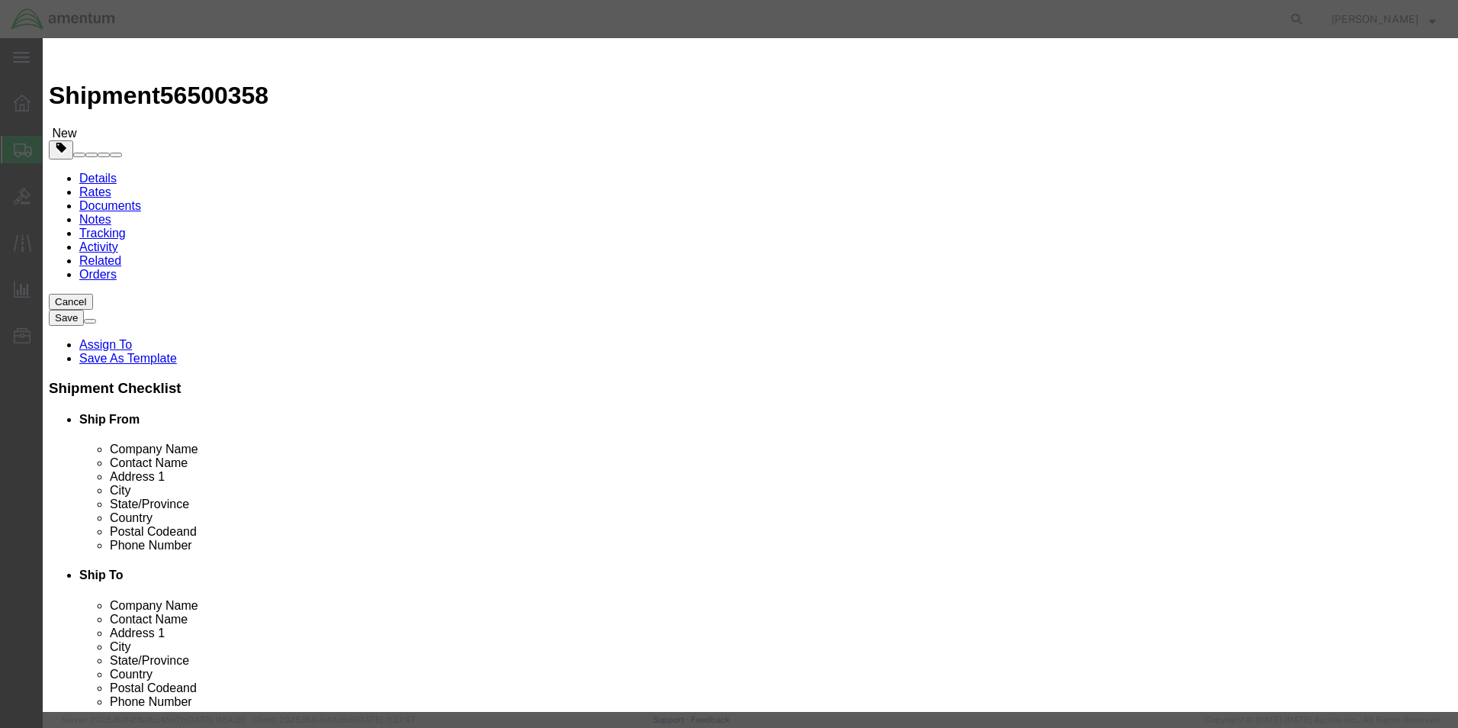
click button "Save & Close"
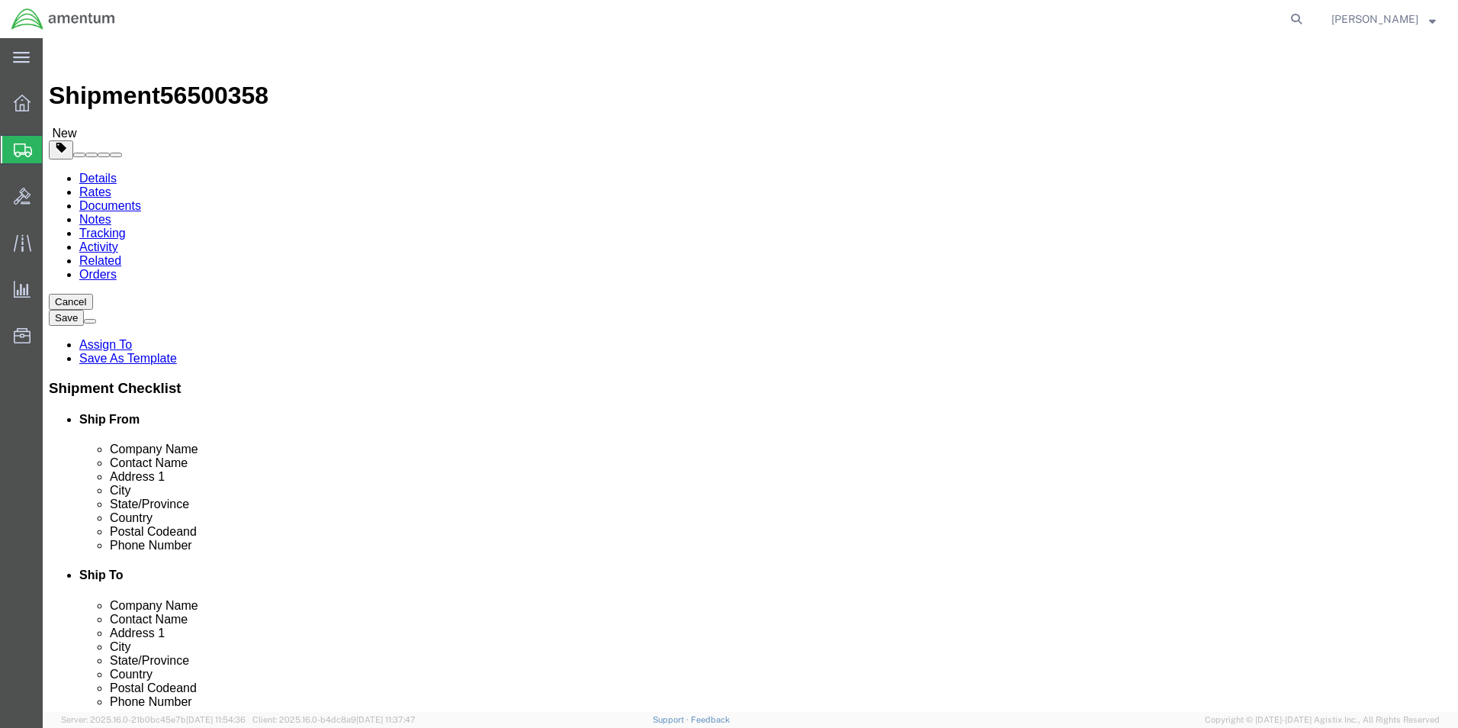
click button "Rate Shipment"
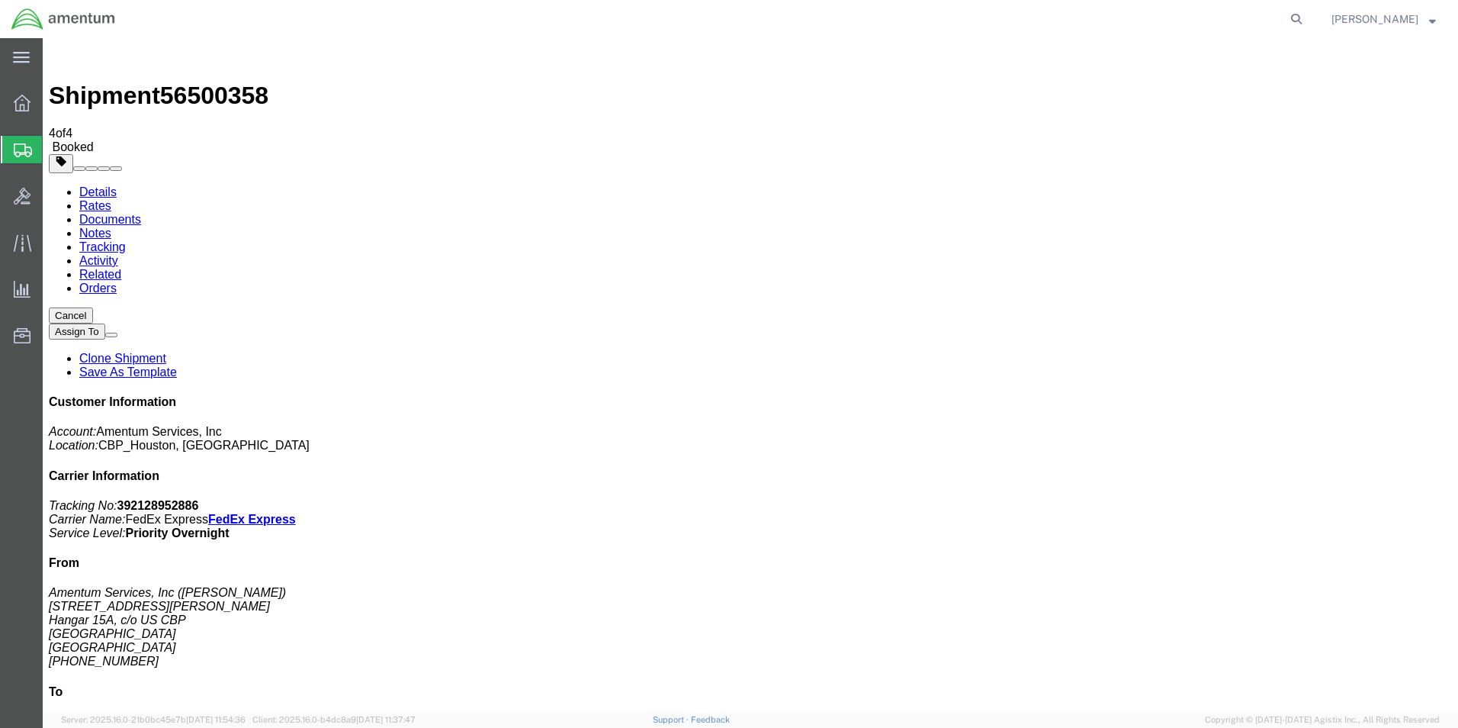
checkbox input "true"
select select "2"
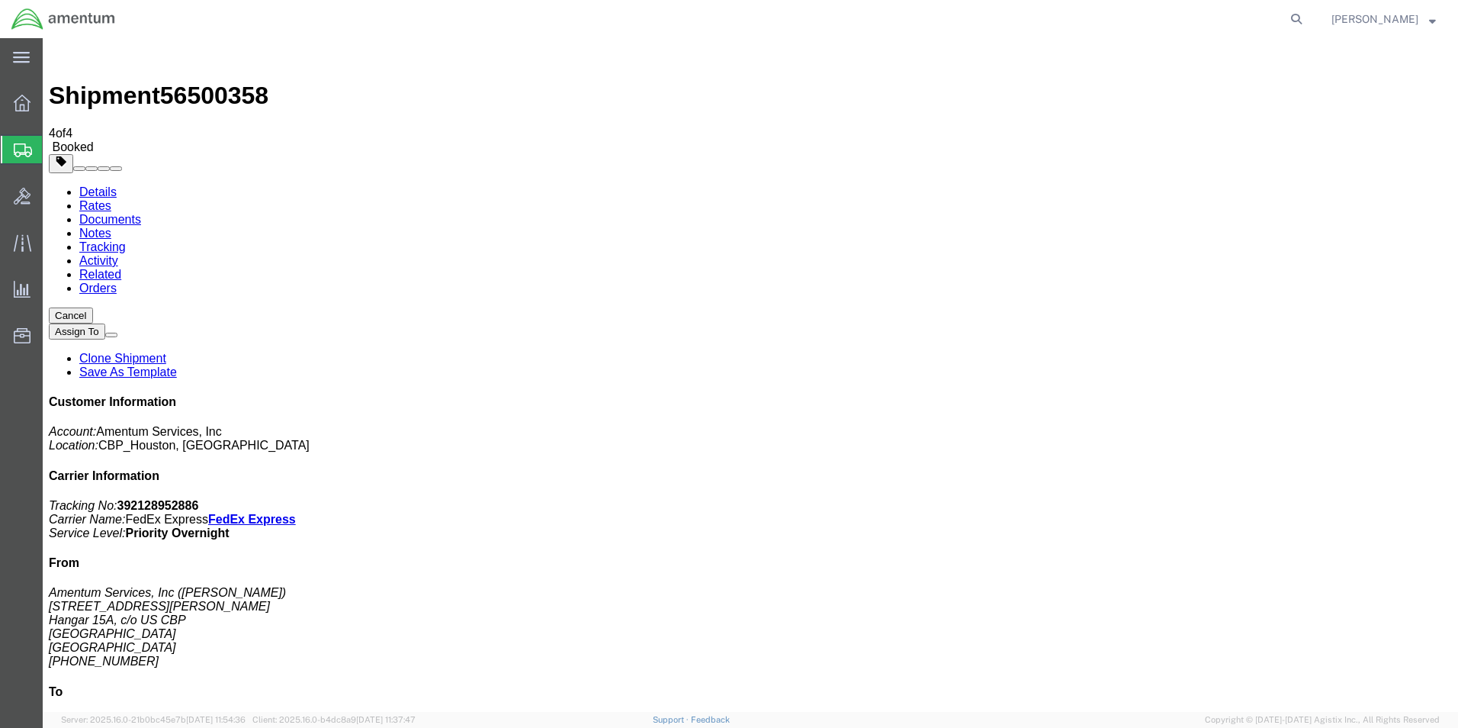
click at [0, 0] on span "Create Shipment" at bounding box center [0, 0] width 0 height 0
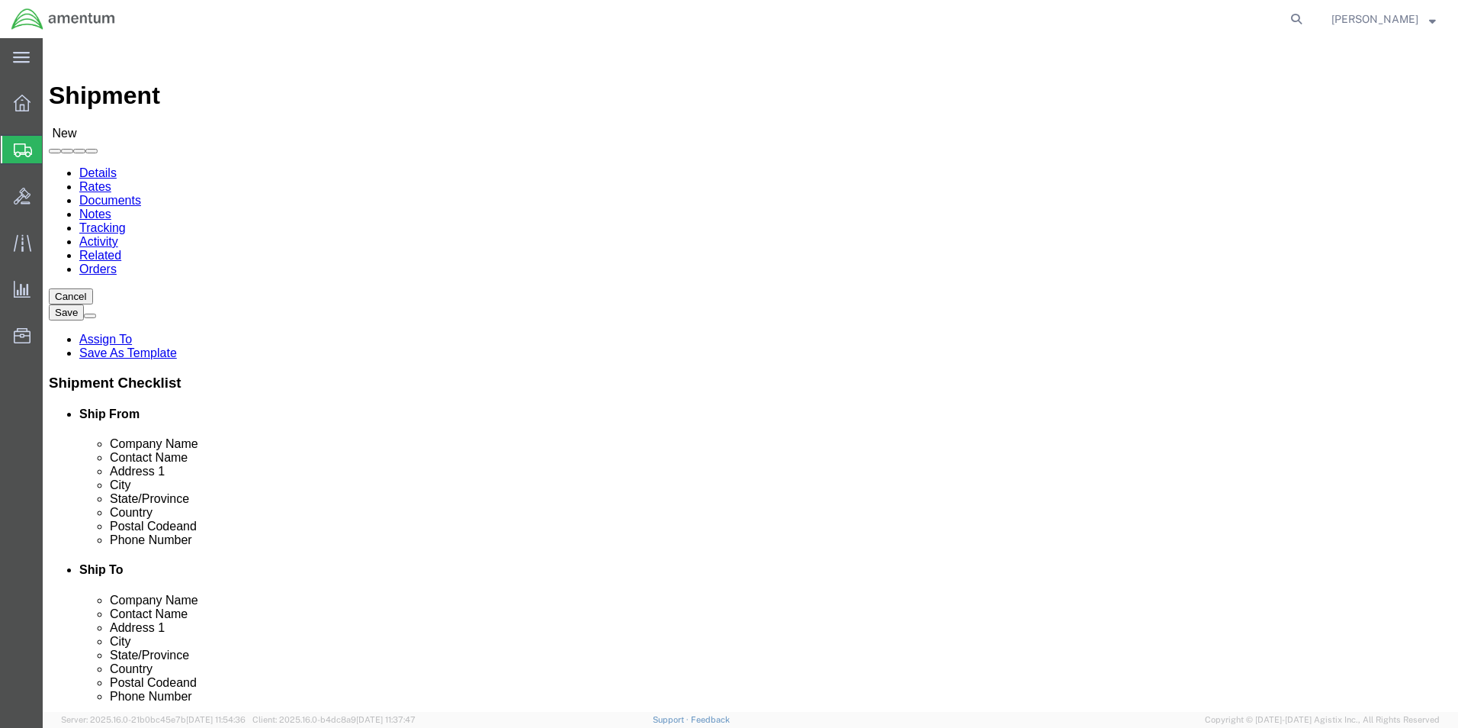
click input "text"
type input "CBP"
select select "49929"
select select "[GEOGRAPHIC_DATA]"
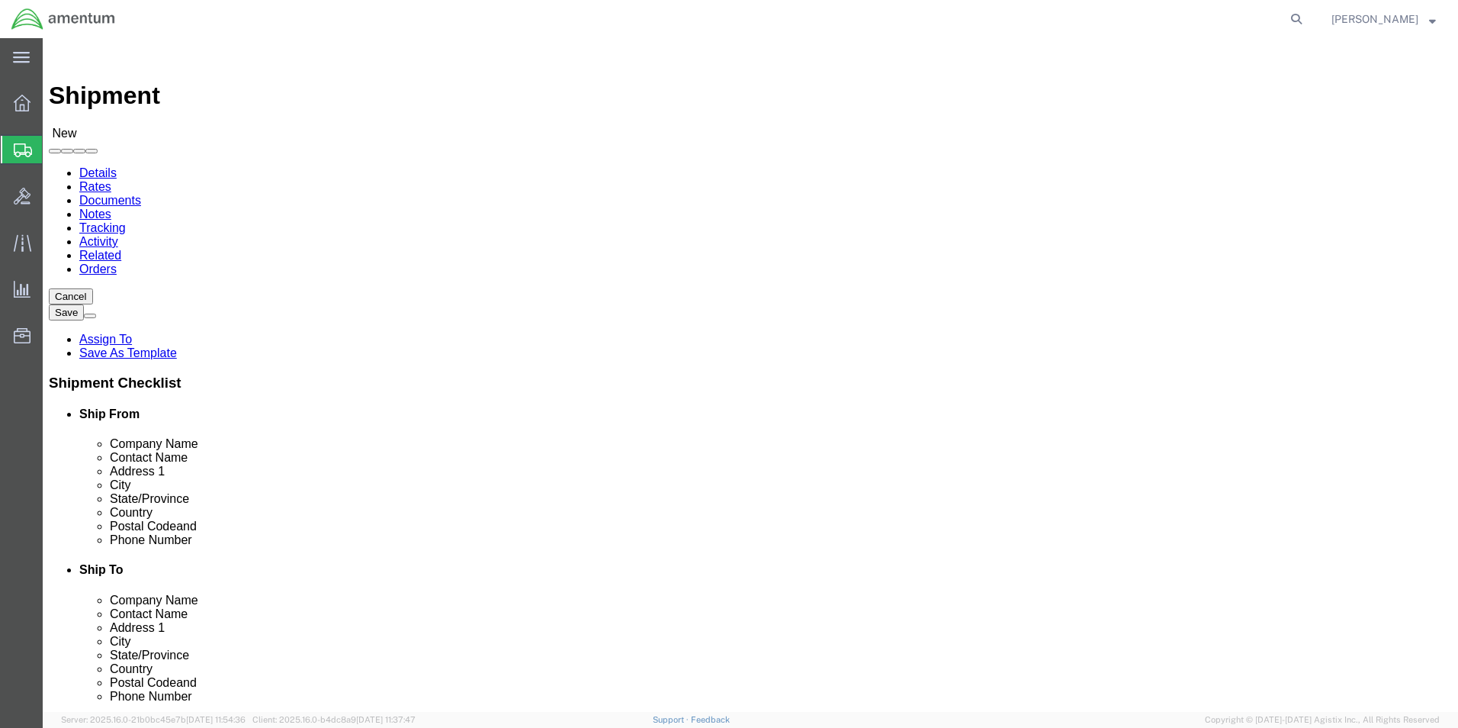
drag, startPoint x: 428, startPoint y: 548, endPoint x: 202, endPoint y: 553, distance: 225.8
click div
type input "[PERSON_NAME][EMAIL_ADDRESS][PERSON_NAME][DOMAIN_NAME]"
click input "text"
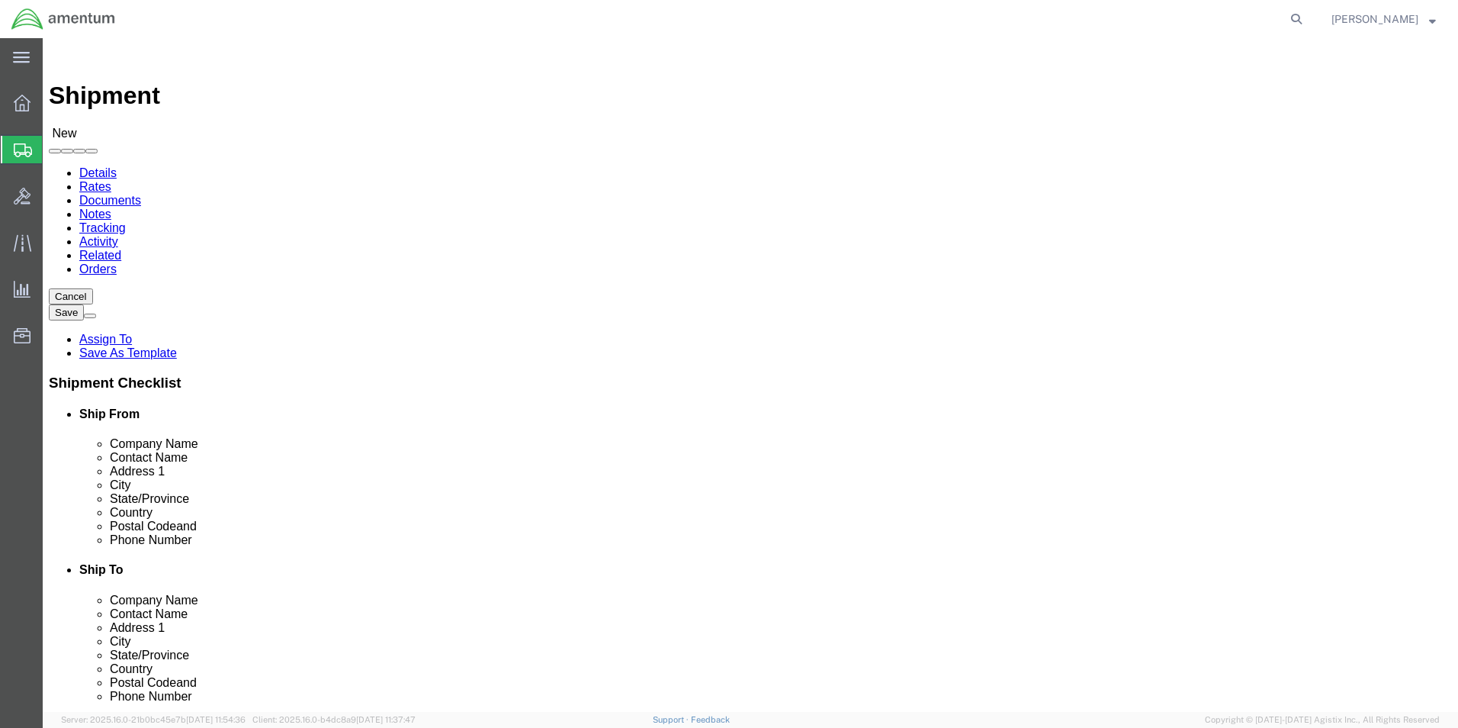
click input "text"
type input "KING AERO"
click p "- KING AEROSPACE - (KING AEROSPACE) [STREET_ADDRESS][PERSON_NAME]"
select select "OK"
type input "KING AEROSPACE"
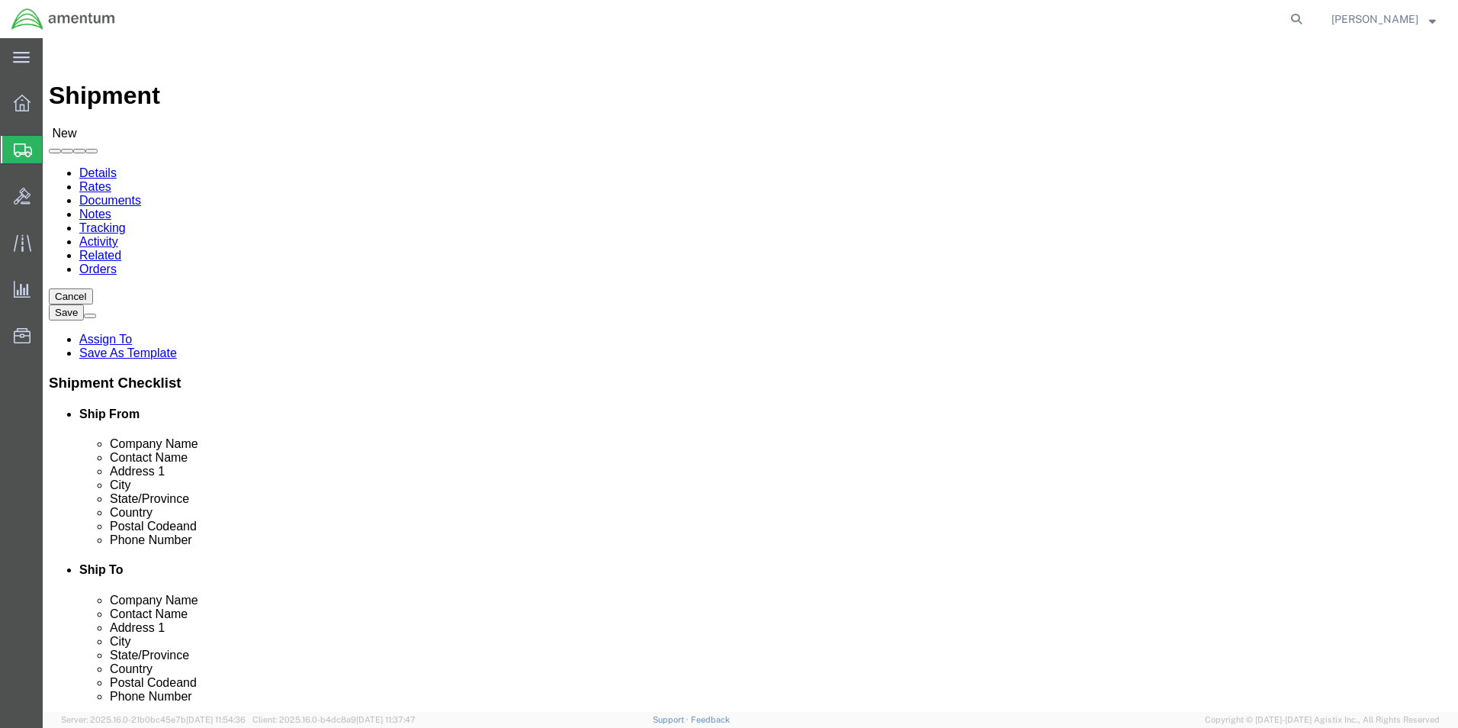
click input "text"
type input "K"
type input "[PERSON_NAME]-810MR"
drag, startPoint x: 842, startPoint y: 518, endPoint x: 779, endPoint y: 517, distance: 62.5
click input "text"
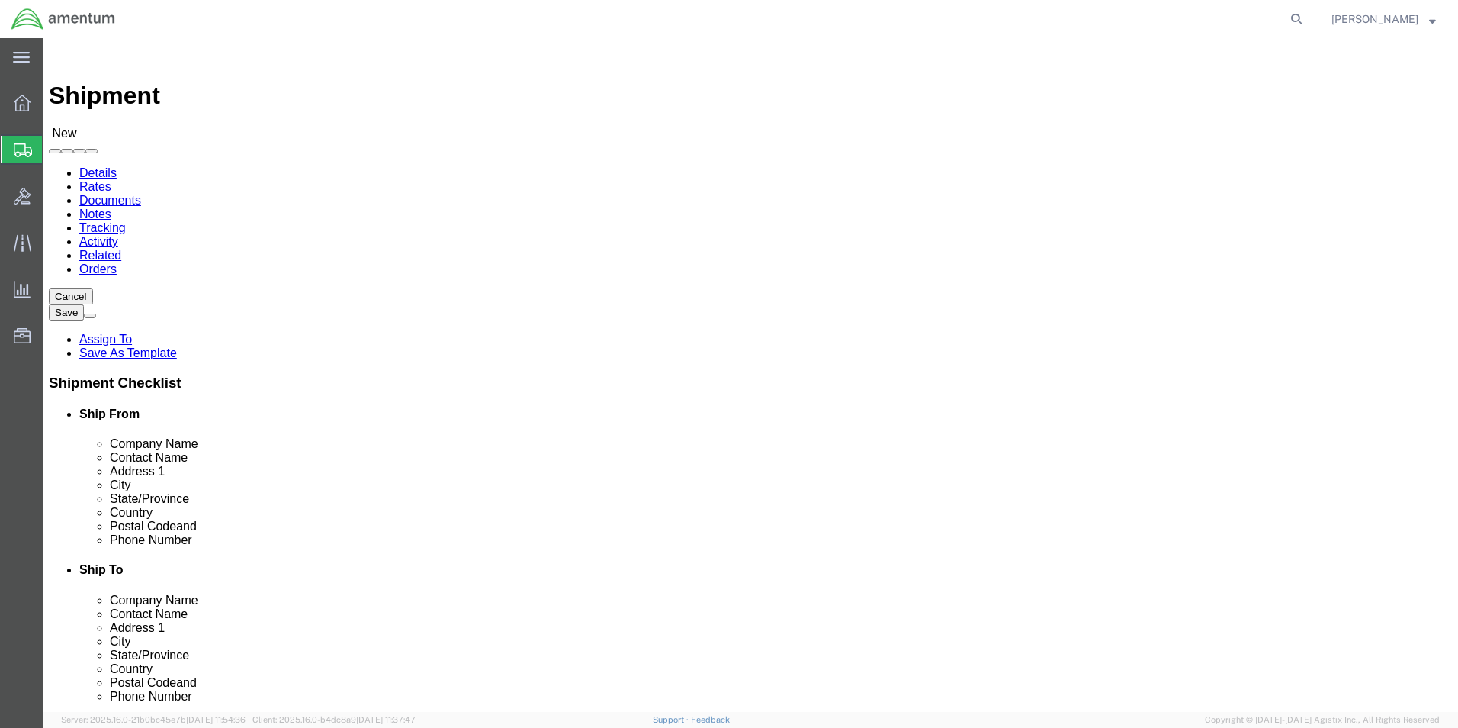
type input "2817329650"
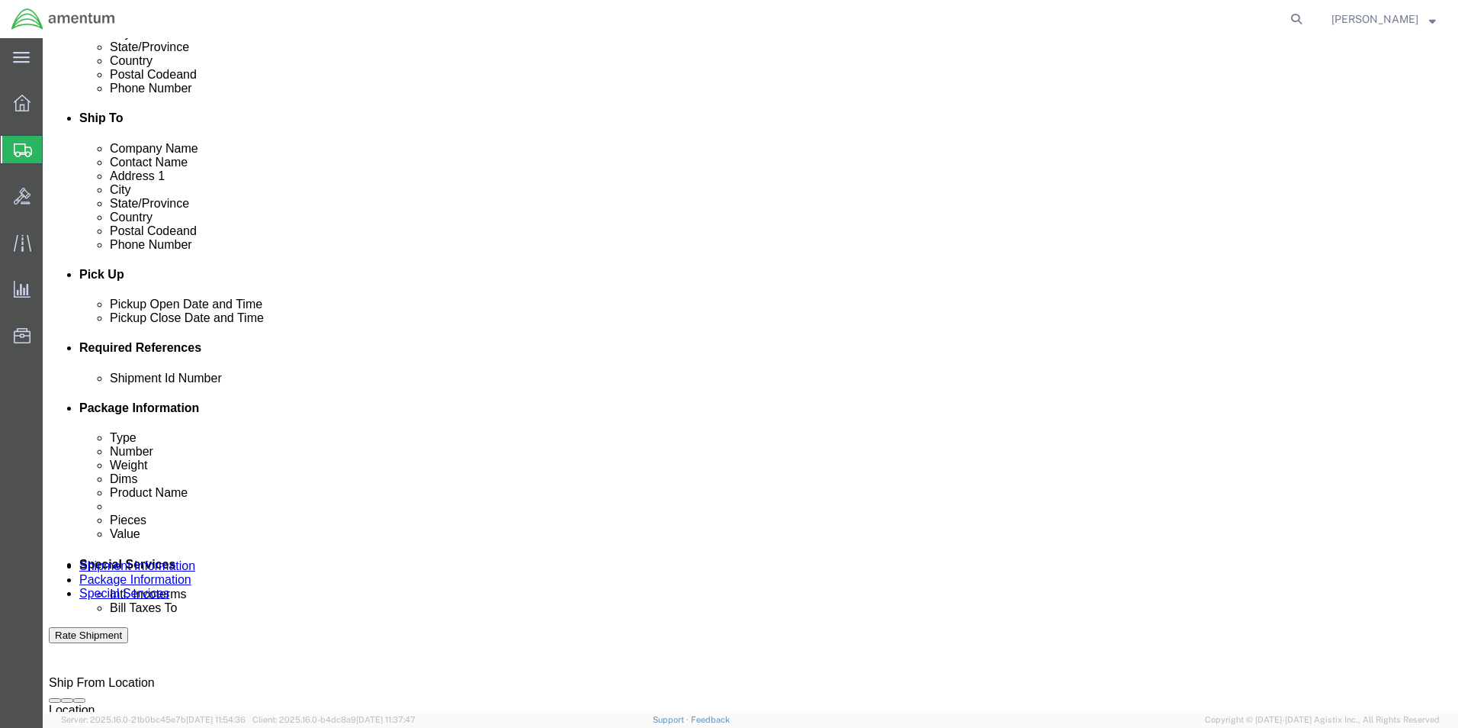
scroll to position [458, 0]
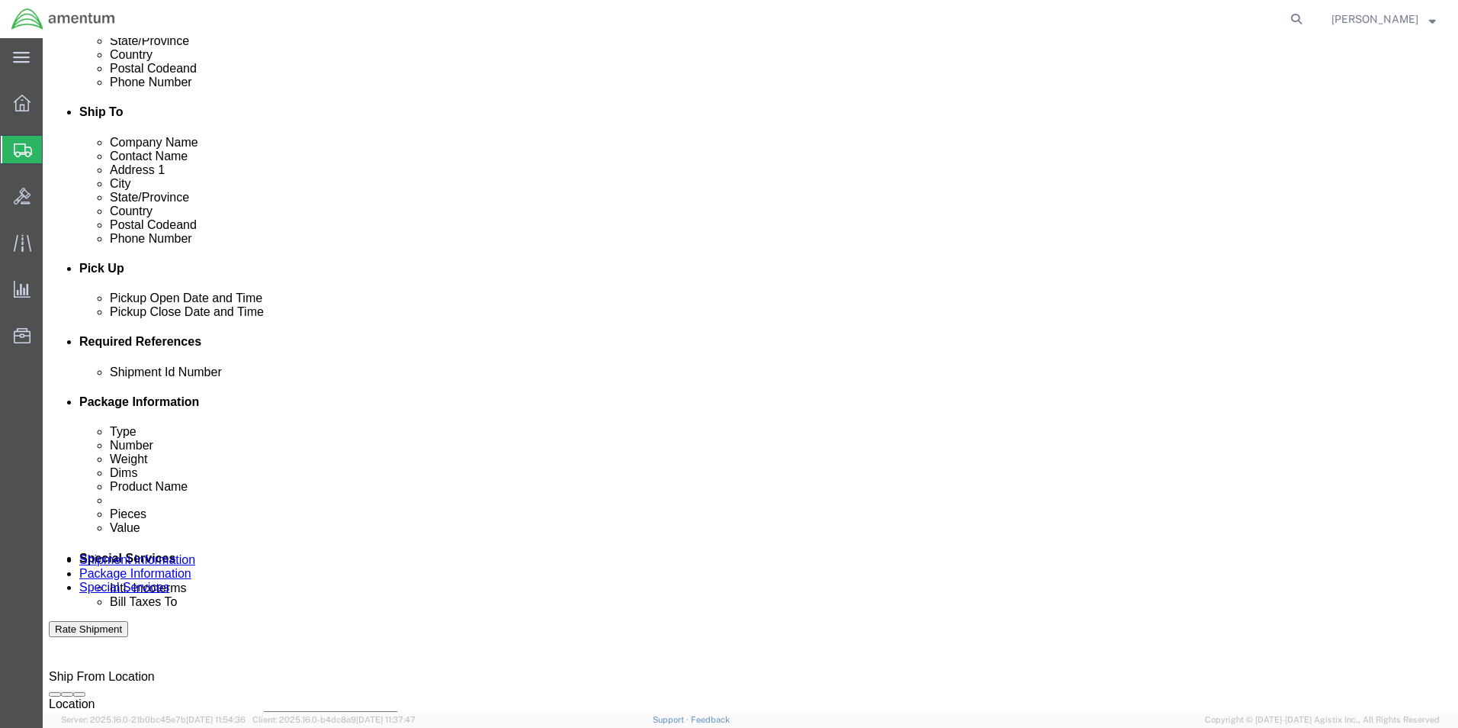
type input "[PHONE_NUMBER]"
click button "Add reference"
click input "text"
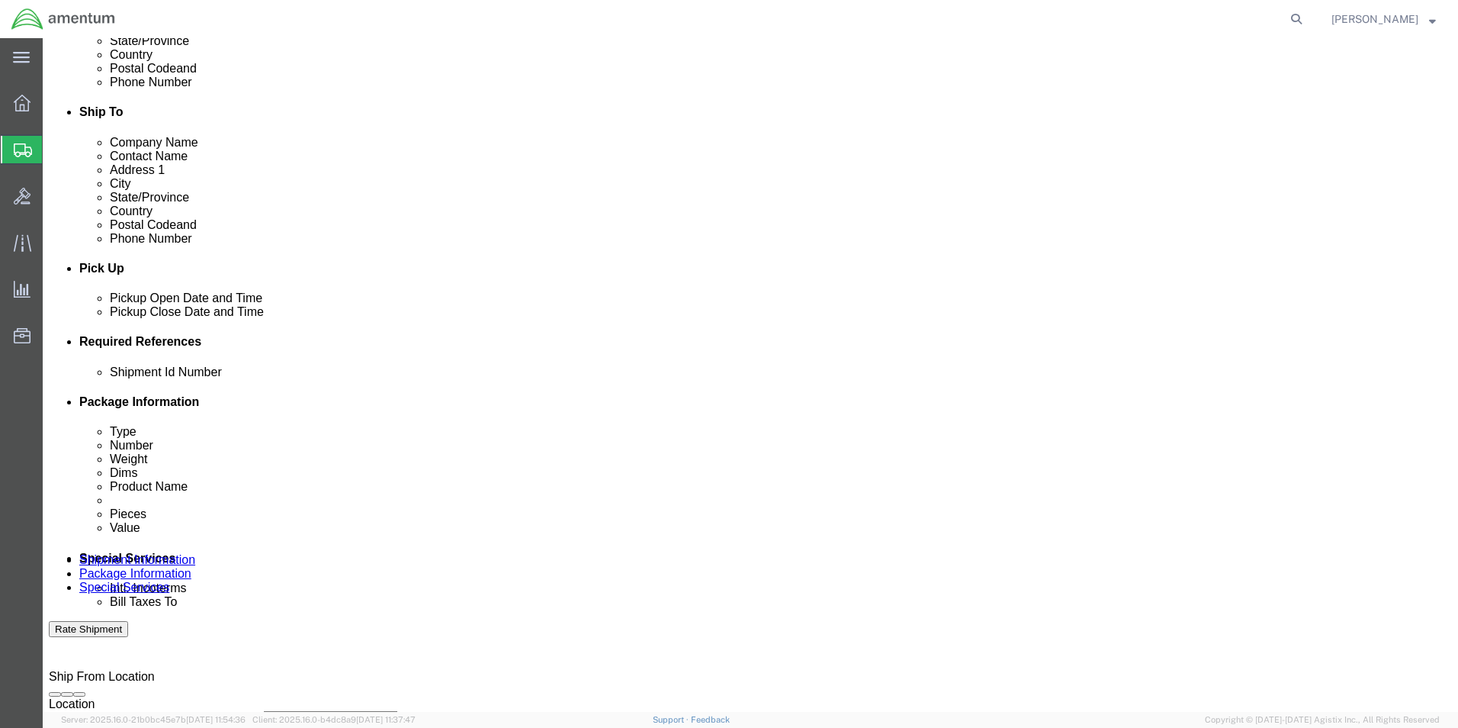
type input "[DATE]"
click select "Select Account Type Activity ID Airline Appointment Number ASN Batch Request # …"
select select "CUSTREF"
click select "Select Account Type Activity ID Airline Appointment Number ASN Batch Request # …"
click input "text"
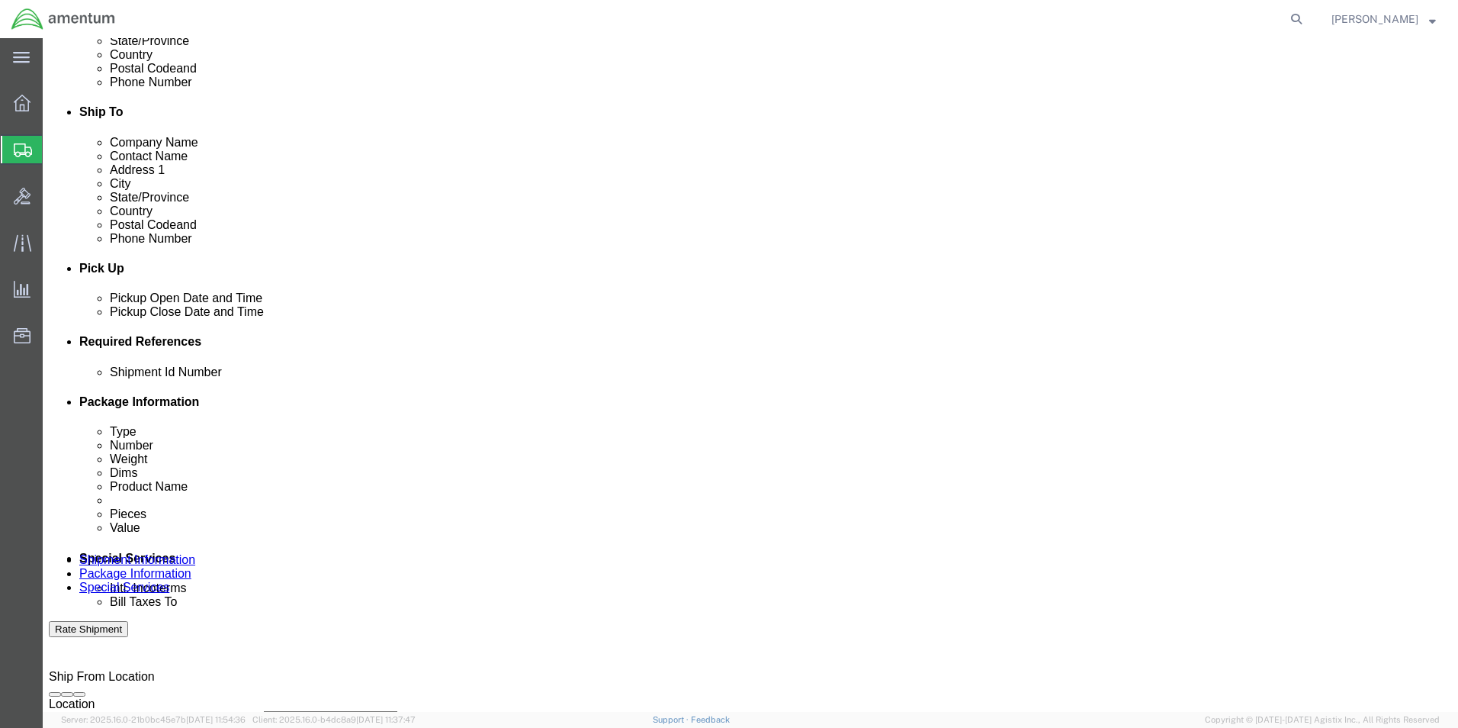
type input "MOUNTS"
click select "Select Account Type Activity ID Airline Appointment Number ASN Batch Request # …"
select select "PROJNUM"
click select "Select Account Type Activity ID Airline Appointment Number ASN Batch Request # …"
click input "text"
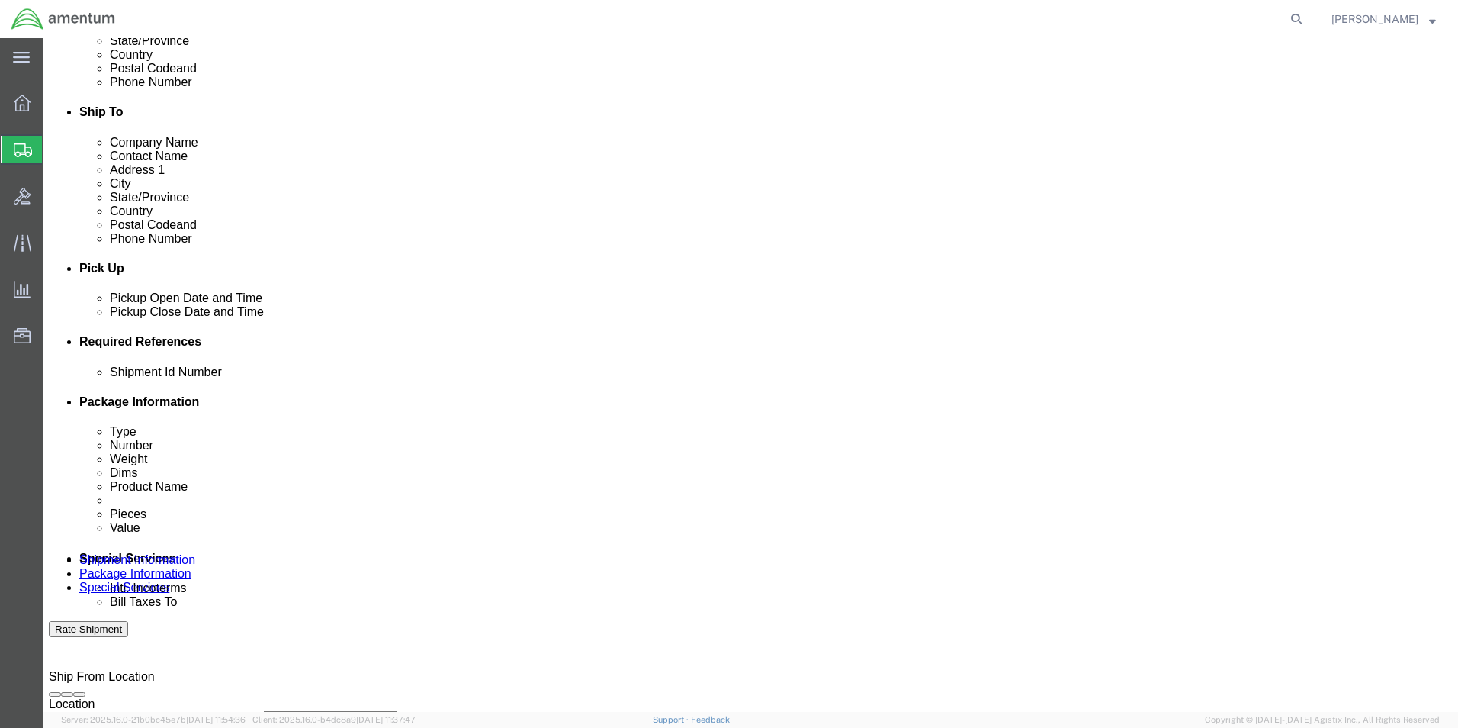
scroll to position [0, 27]
type input "6118.03.03.2219.000.EHO.0000"
click select "Select Account Type Activity ID Airline Appointment Number ASN Batch Request # …"
select select "DEPT"
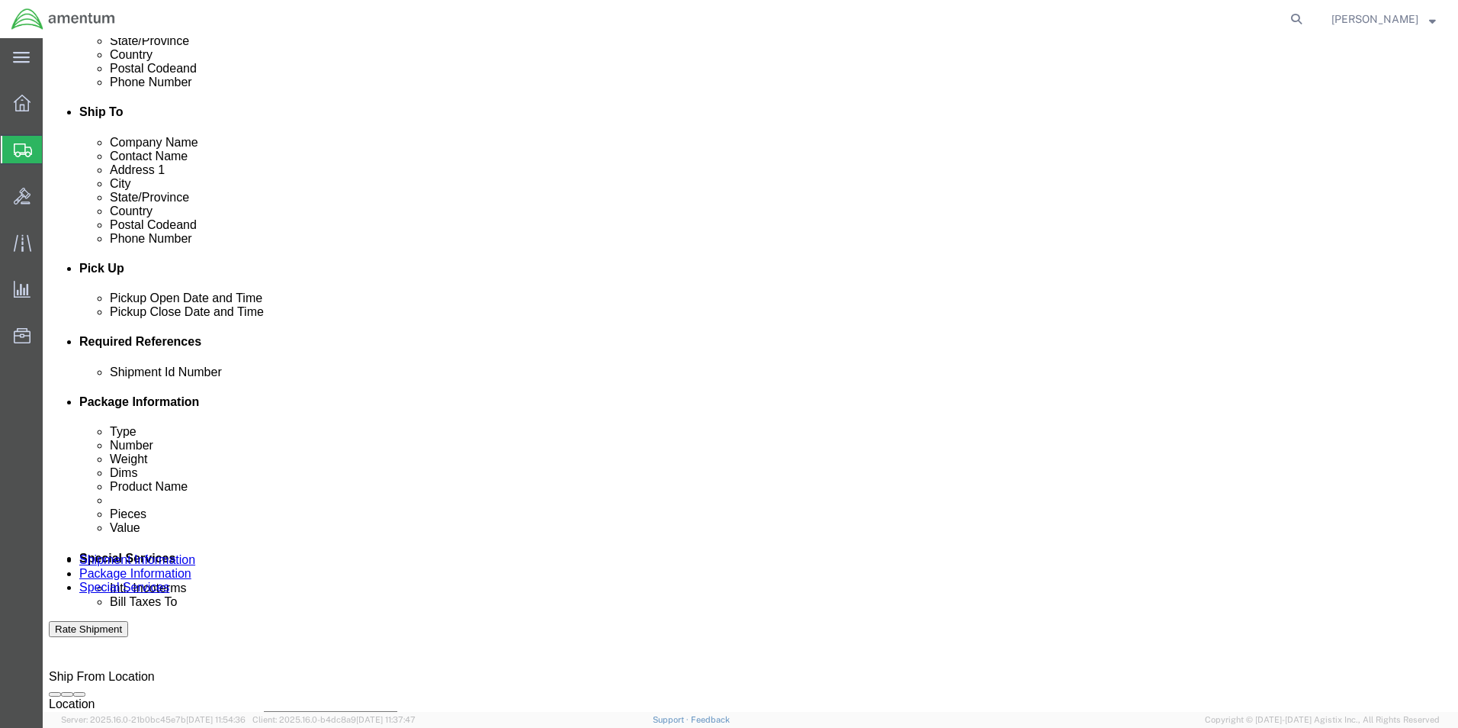
click select "Select Account Type Activity ID Airline Appointment Number ASN Batch Request # …"
click input "text"
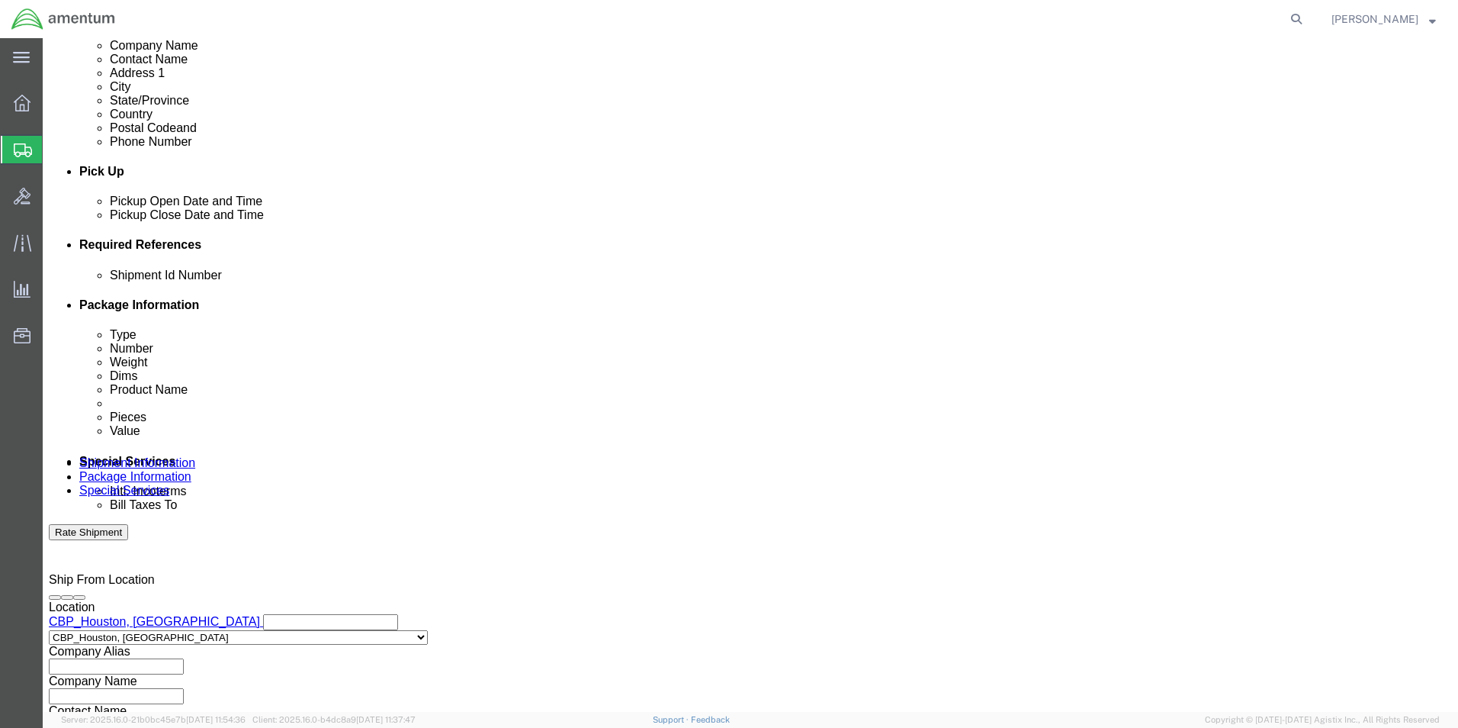
scroll to position [665, 0]
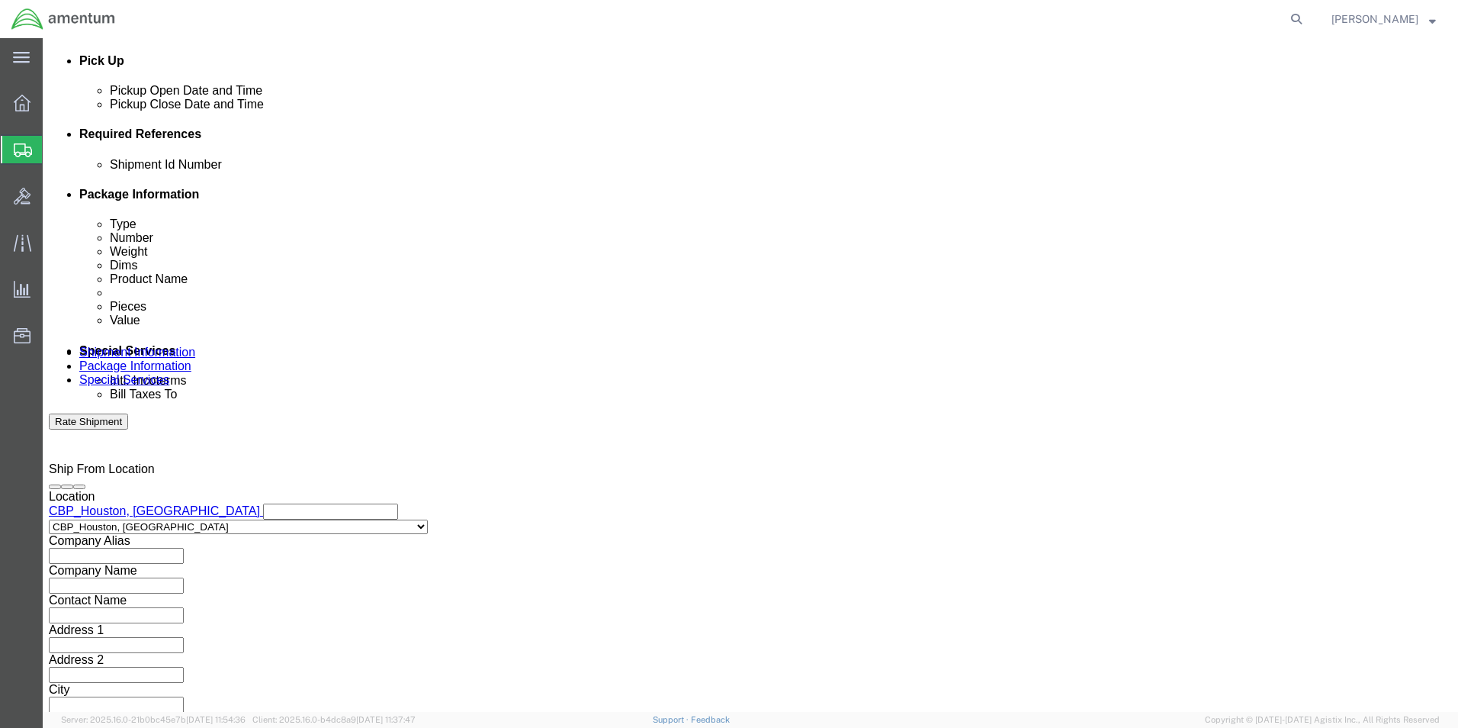
type input "CBP"
click button "Continue"
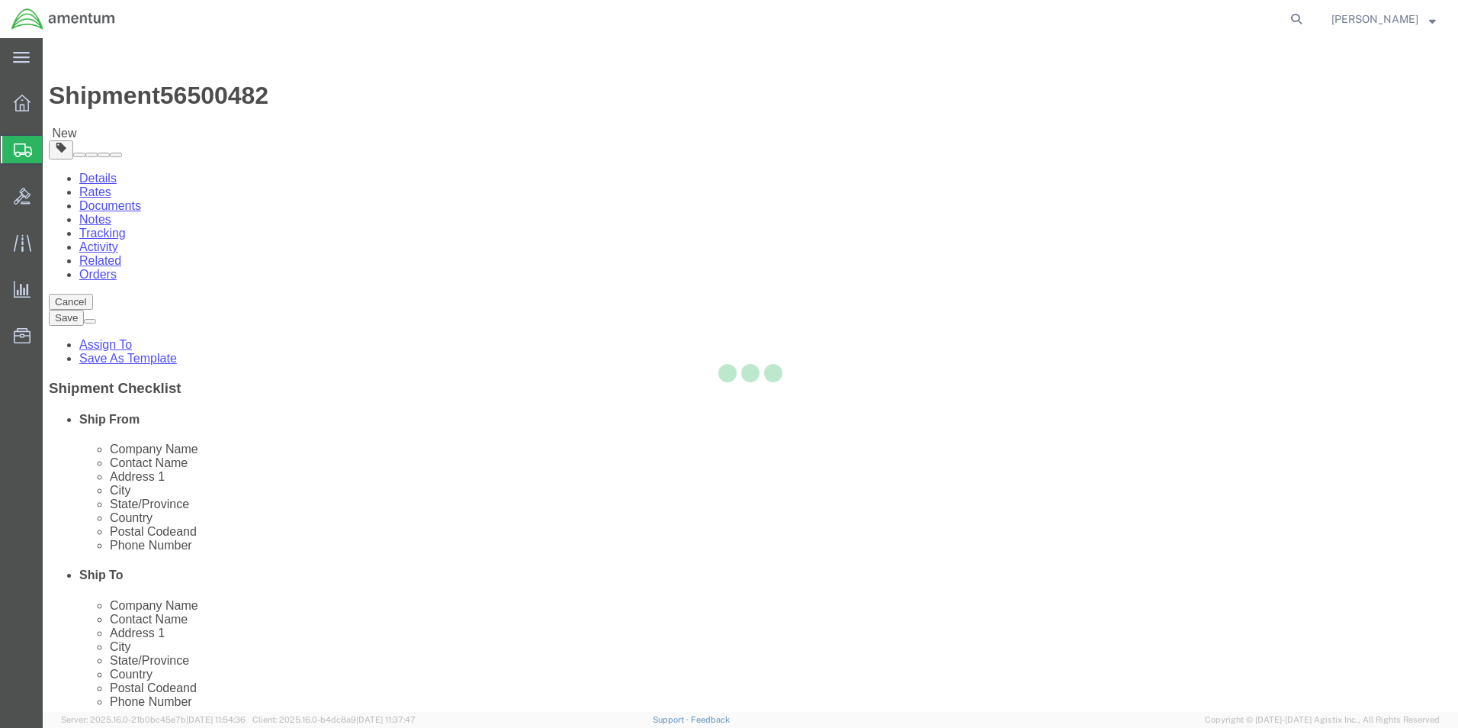
select select "CBOX"
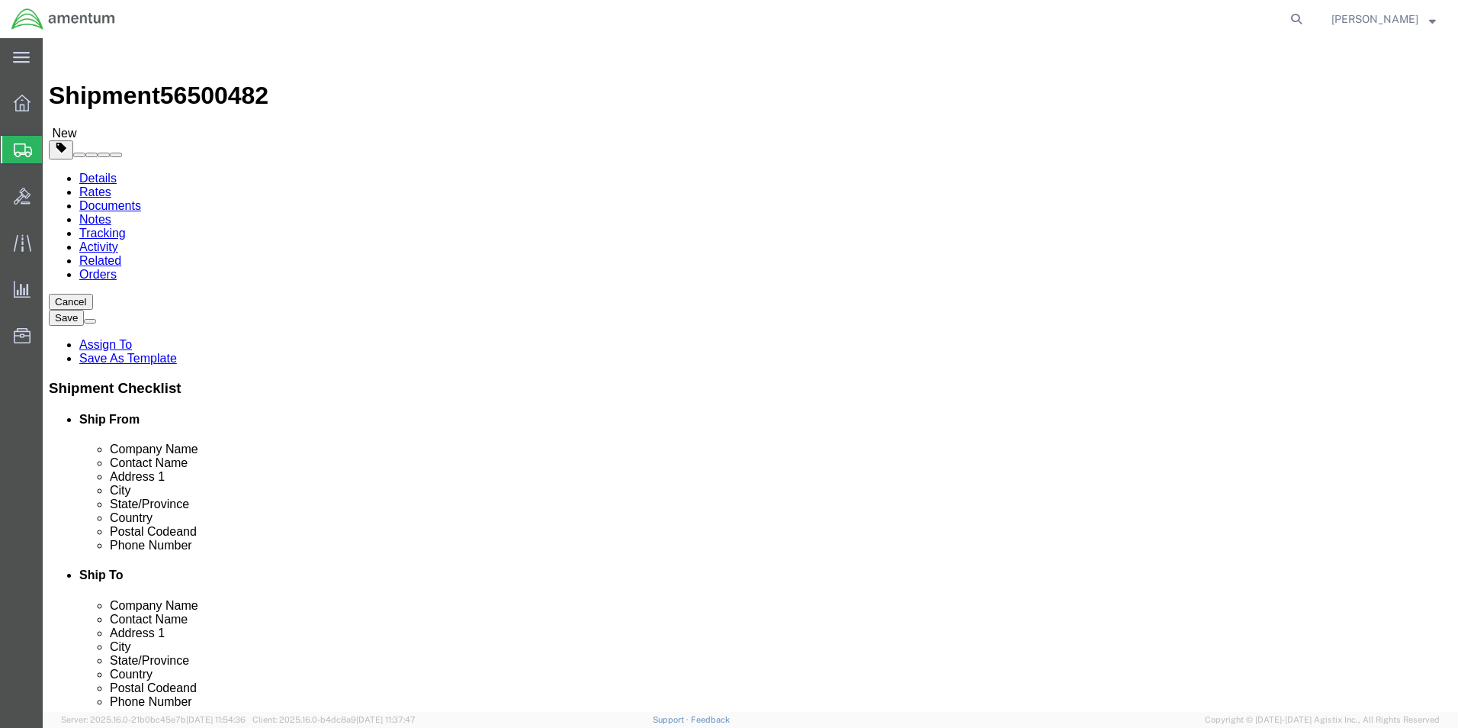
click input "text"
type input "24"
click input "text"
type input "12"
click input "text"
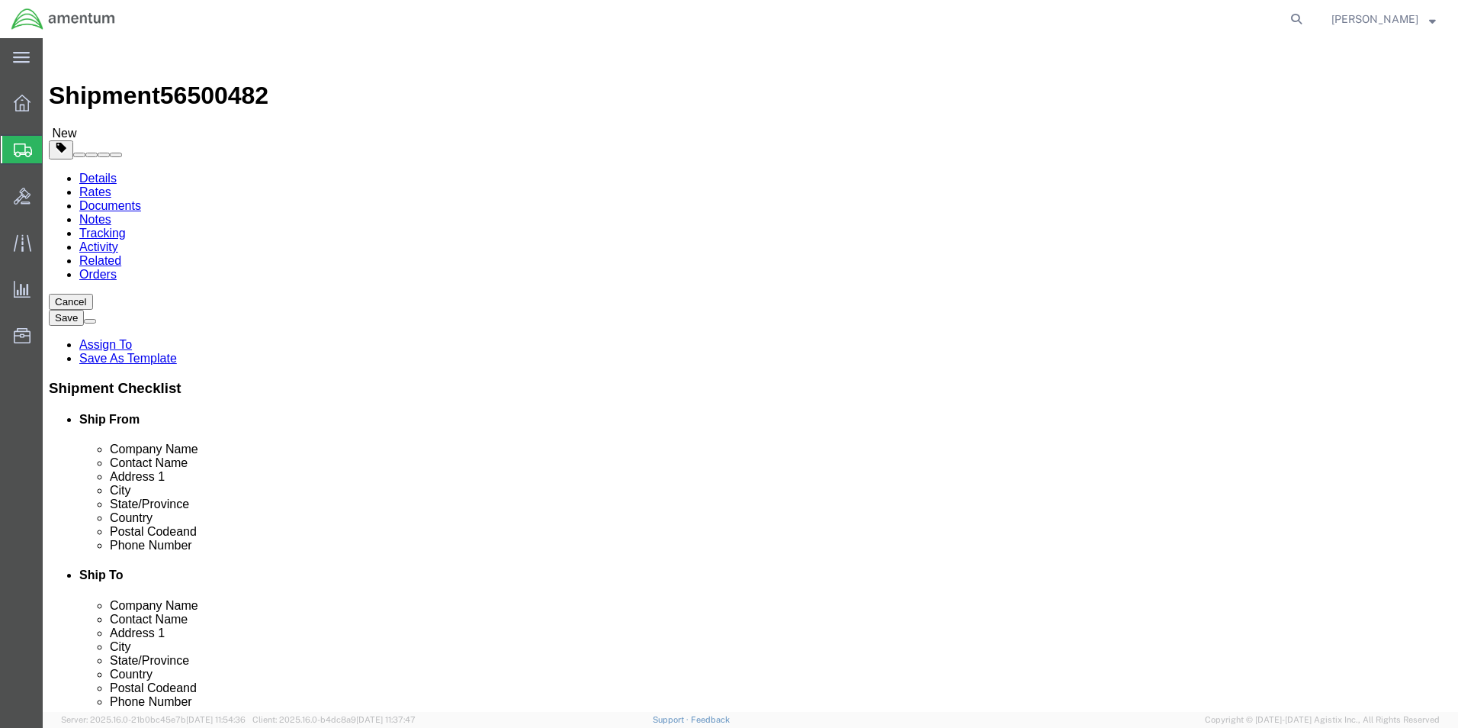
type input "12"
click input "0.00"
type input "0"
type input "16"
click link "Add Content"
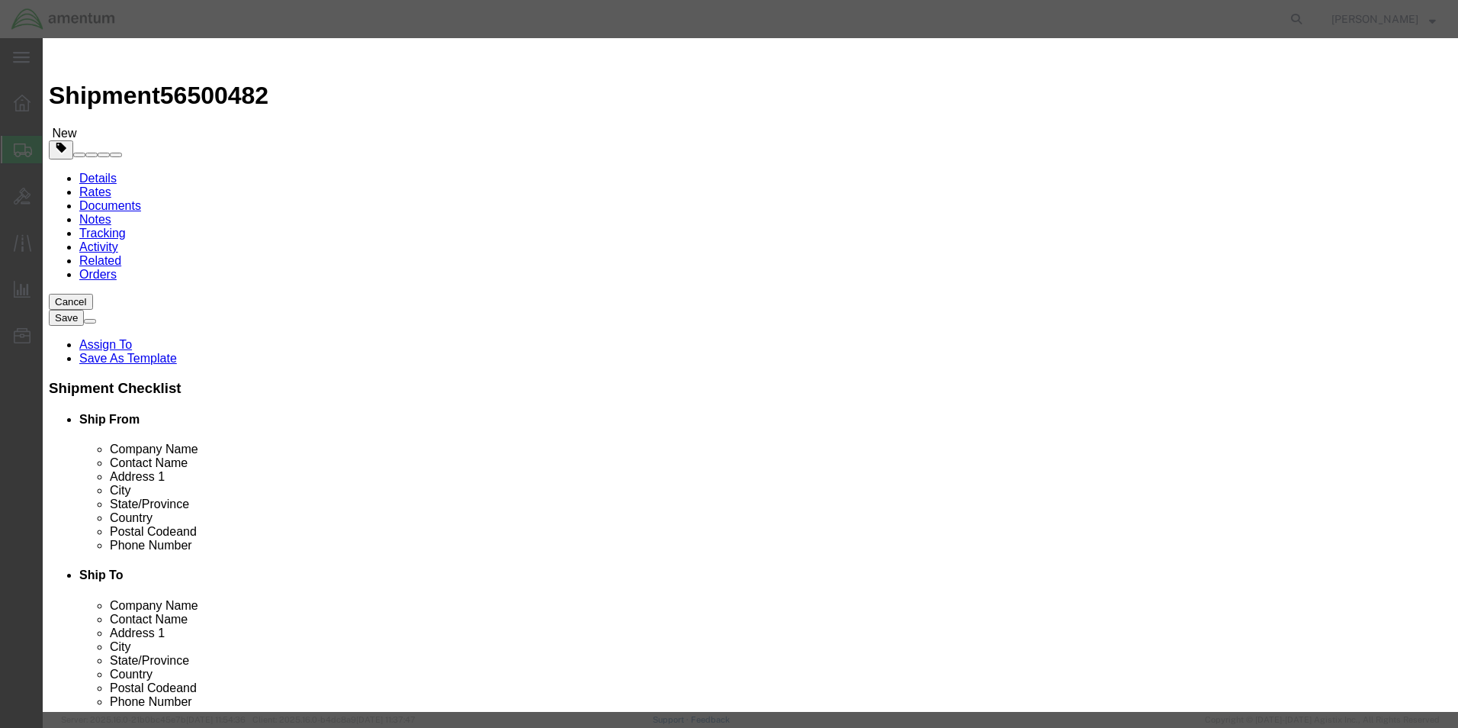
click input "text"
type input "MOUNTS"
click div "Commodity library"
click input "0"
type input "1"
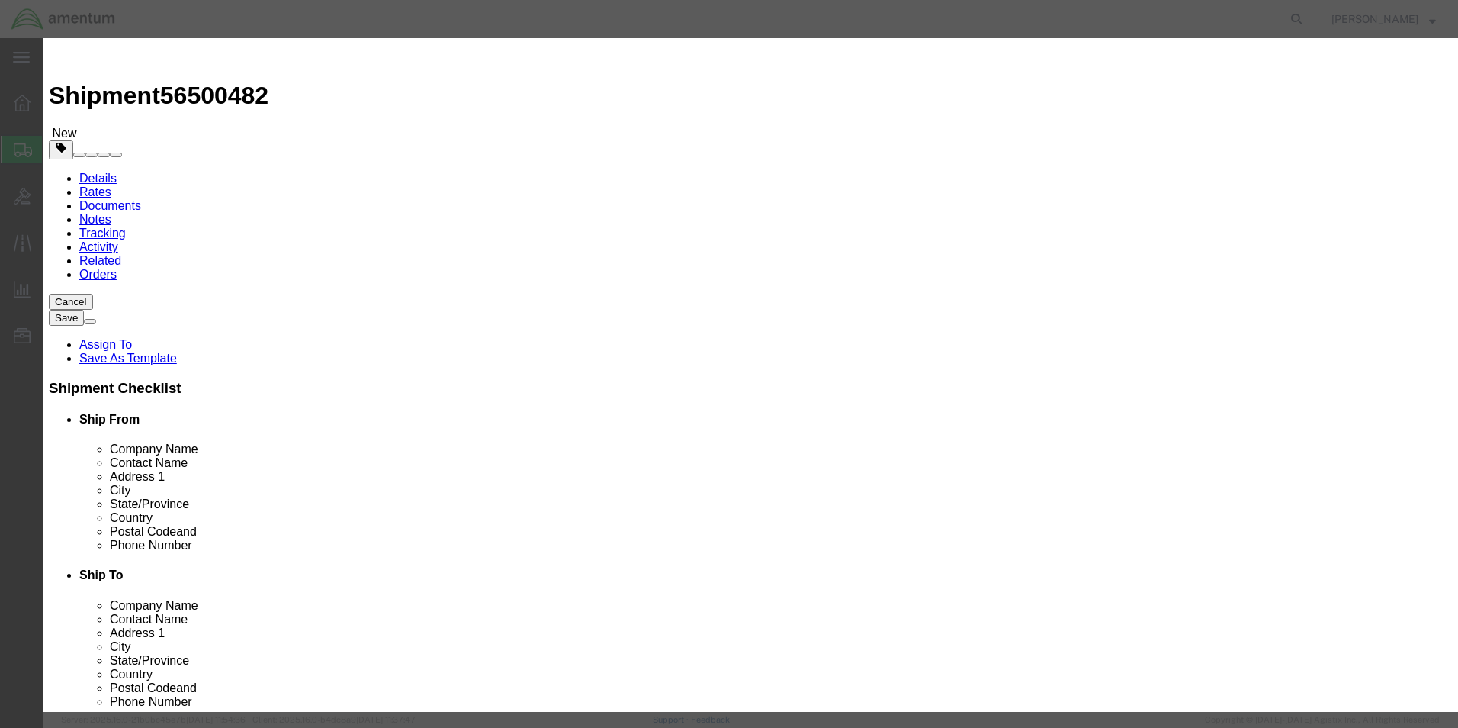
click input "text"
type input "2000.00"
click button "Save & Close"
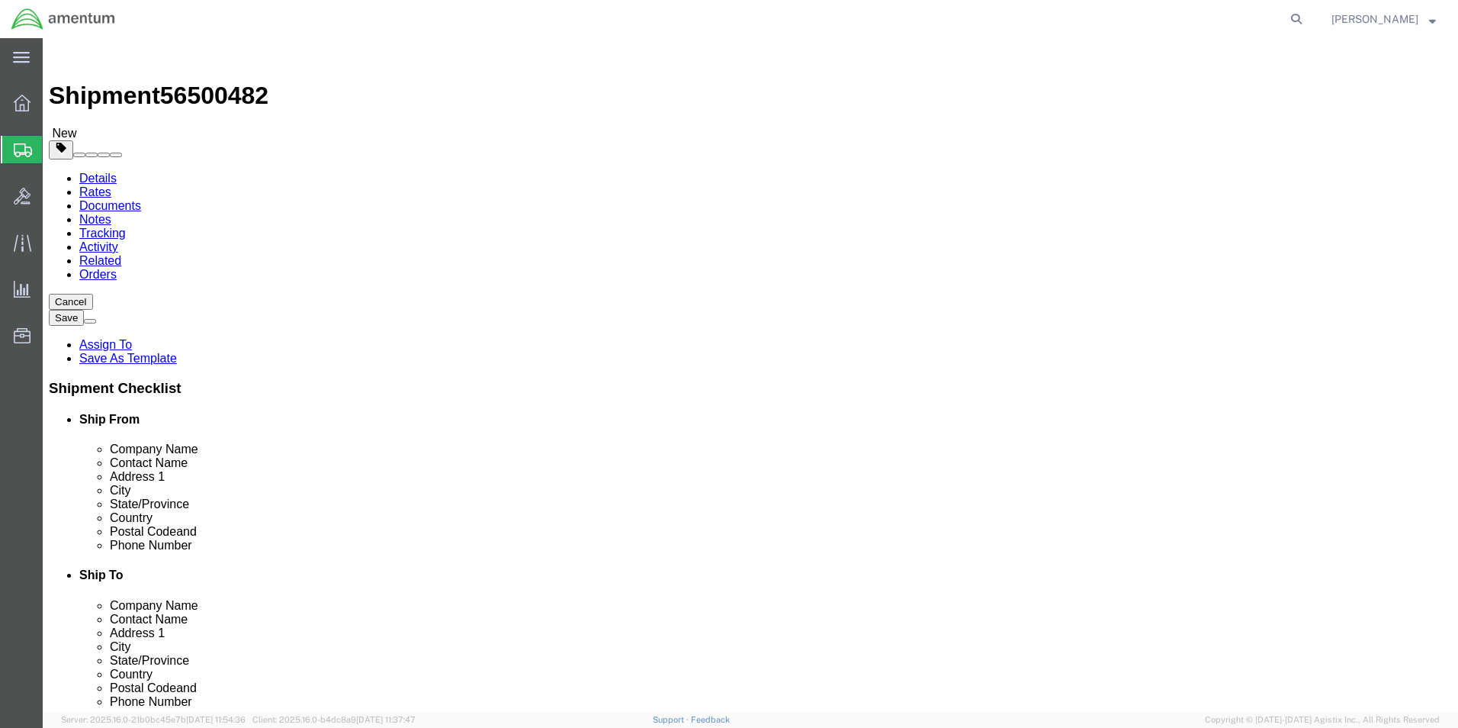
click link "Add Package"
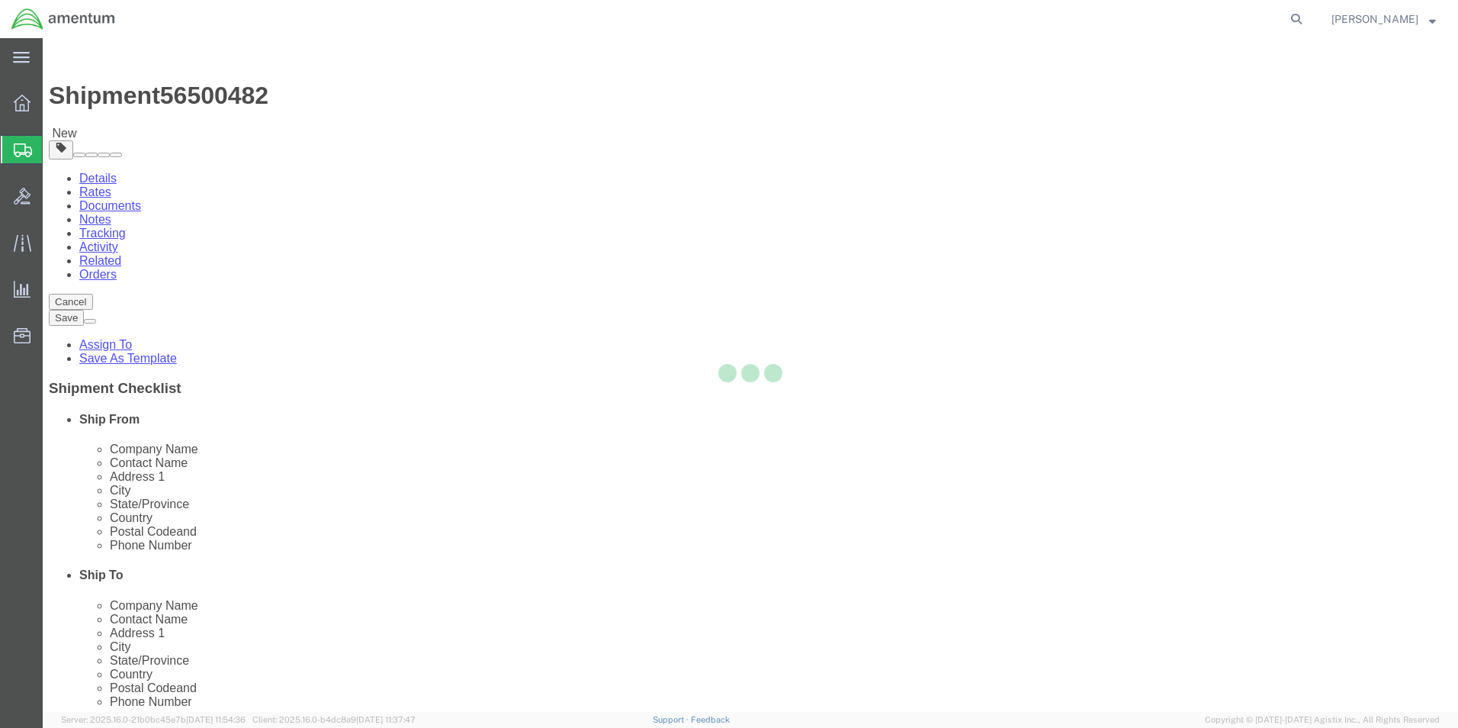
select select "CBOX"
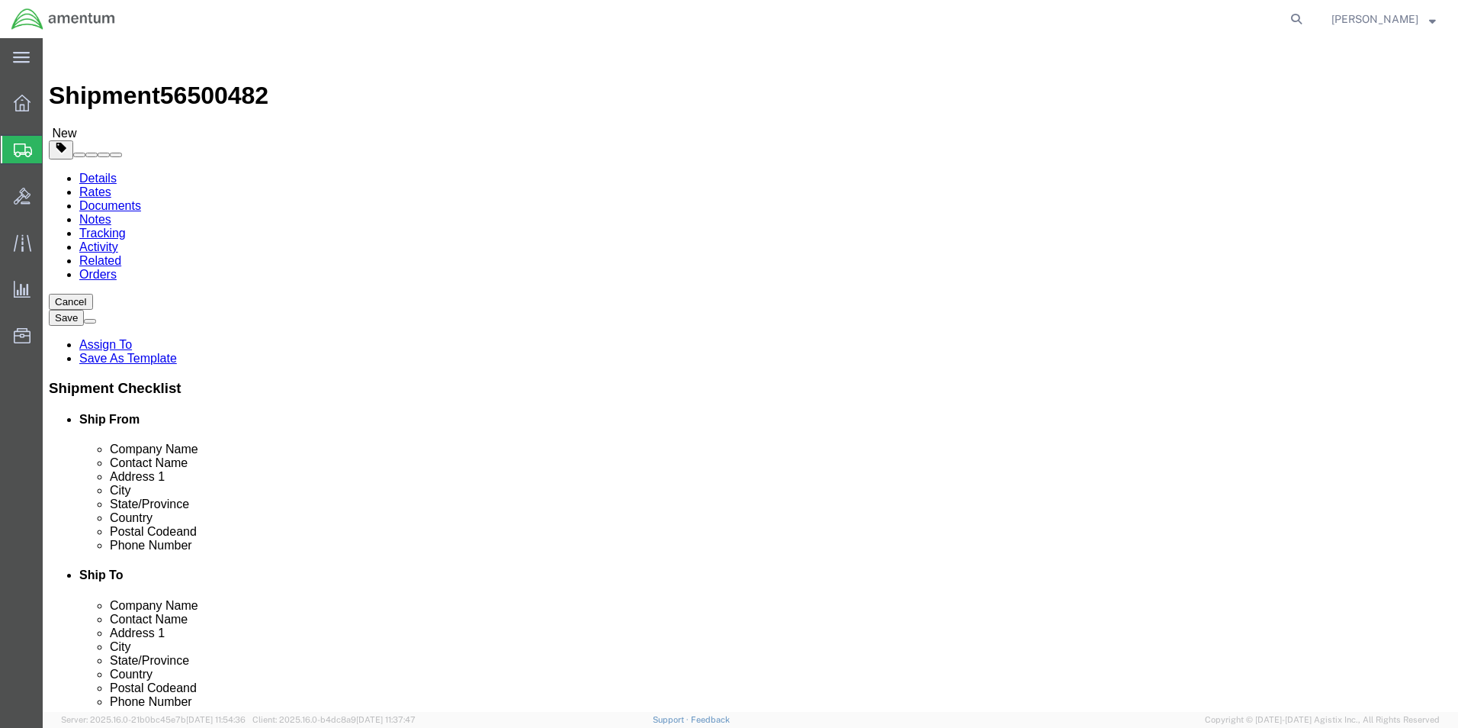
click input "text"
type input "18"
click input "text"
type input "12"
click input "text"
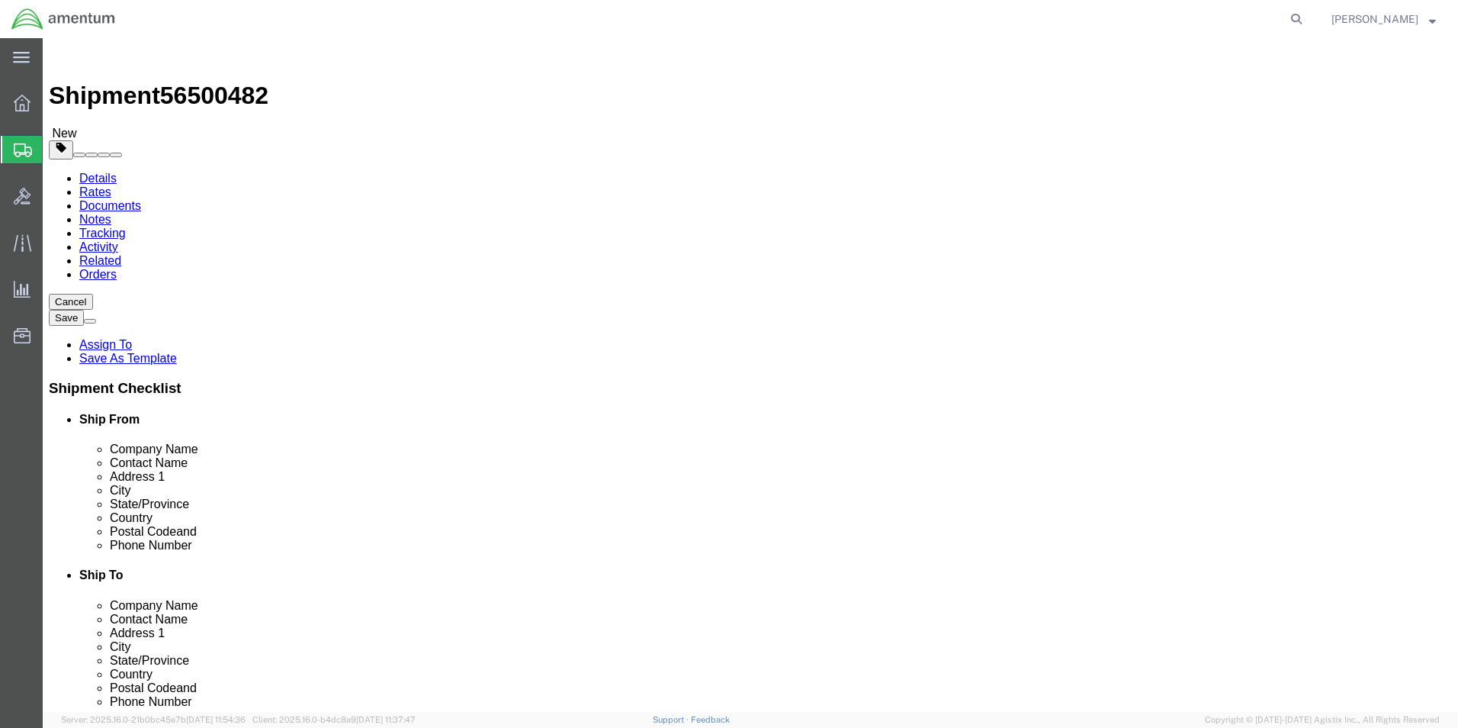
type input "12"
click input "0.00"
type input "0"
type input "19"
click span
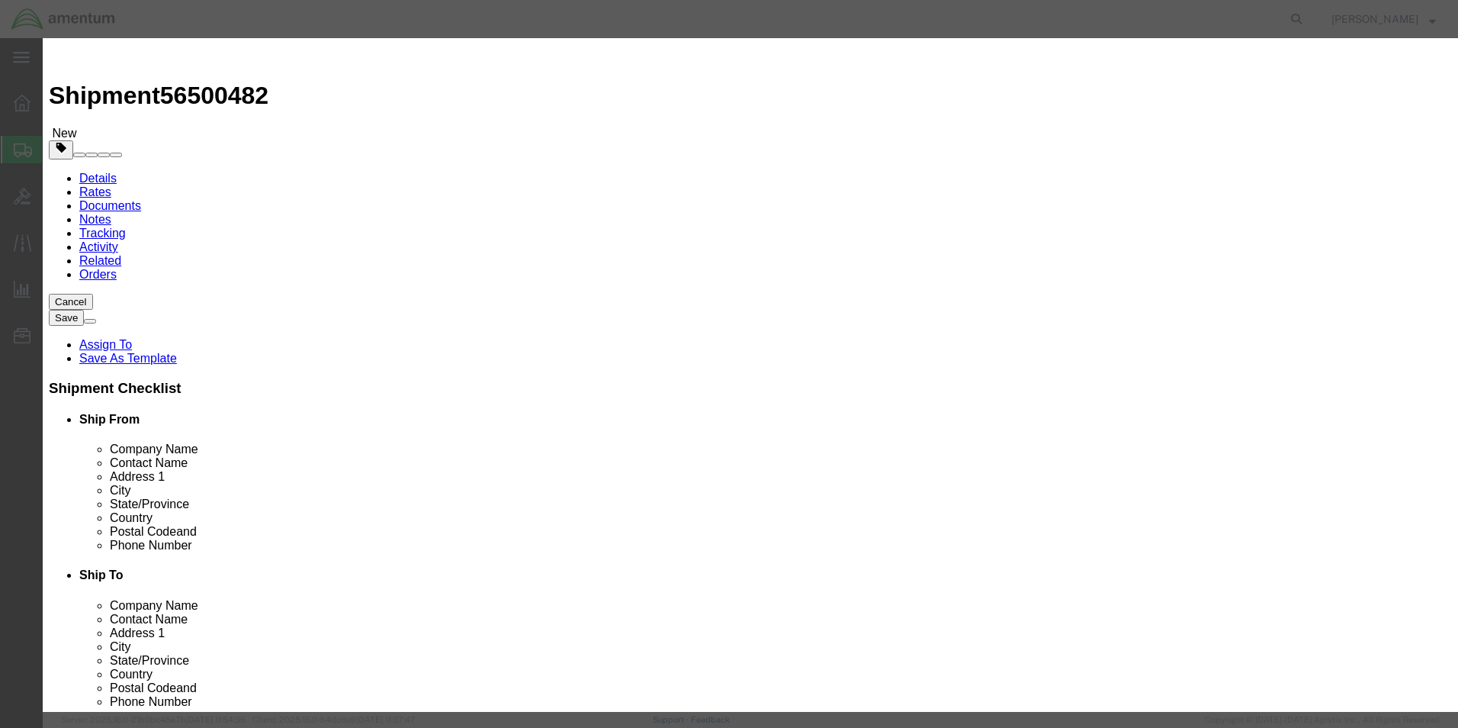
click input "text"
type input "1"
type input "MOUNTS"
click h3 "Add content"
click input "0"
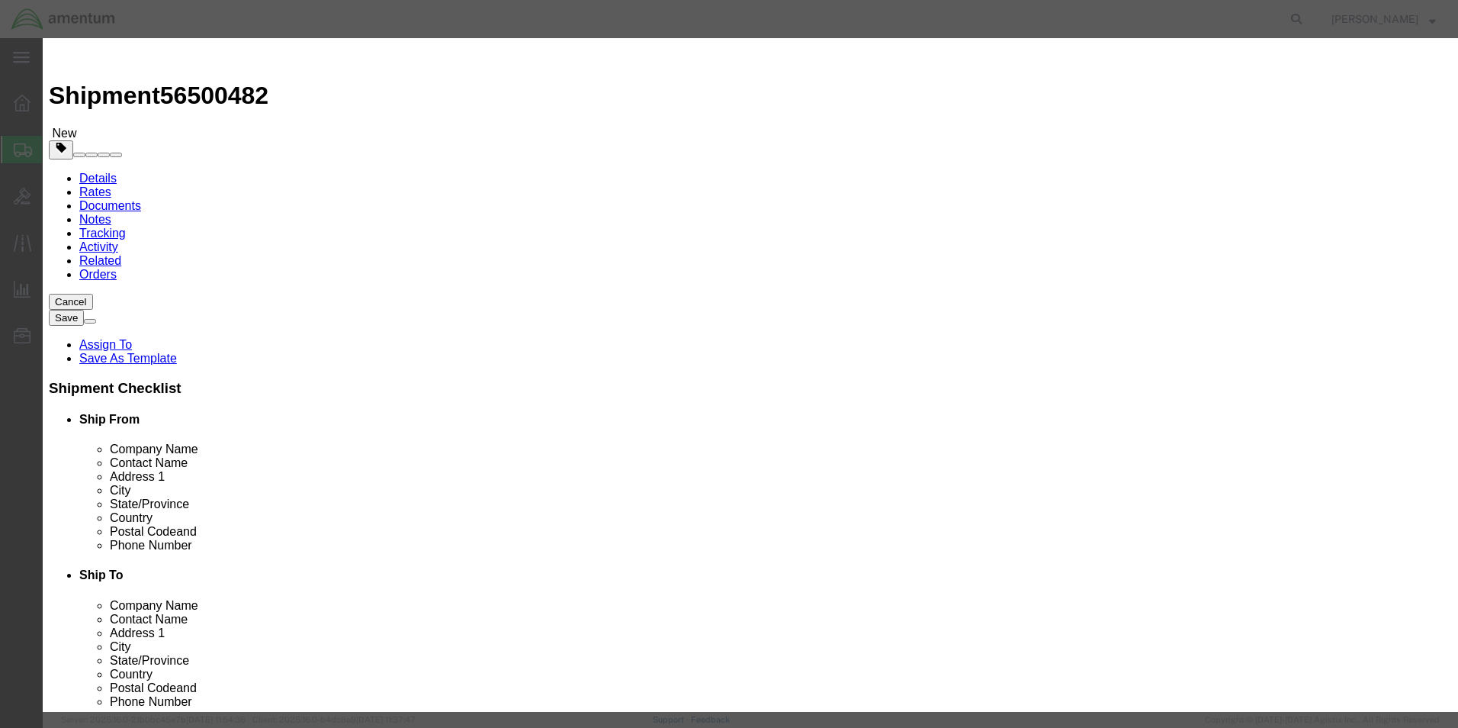
type input "2"
click input "text"
type input "2500.00"
click button "Save & Close"
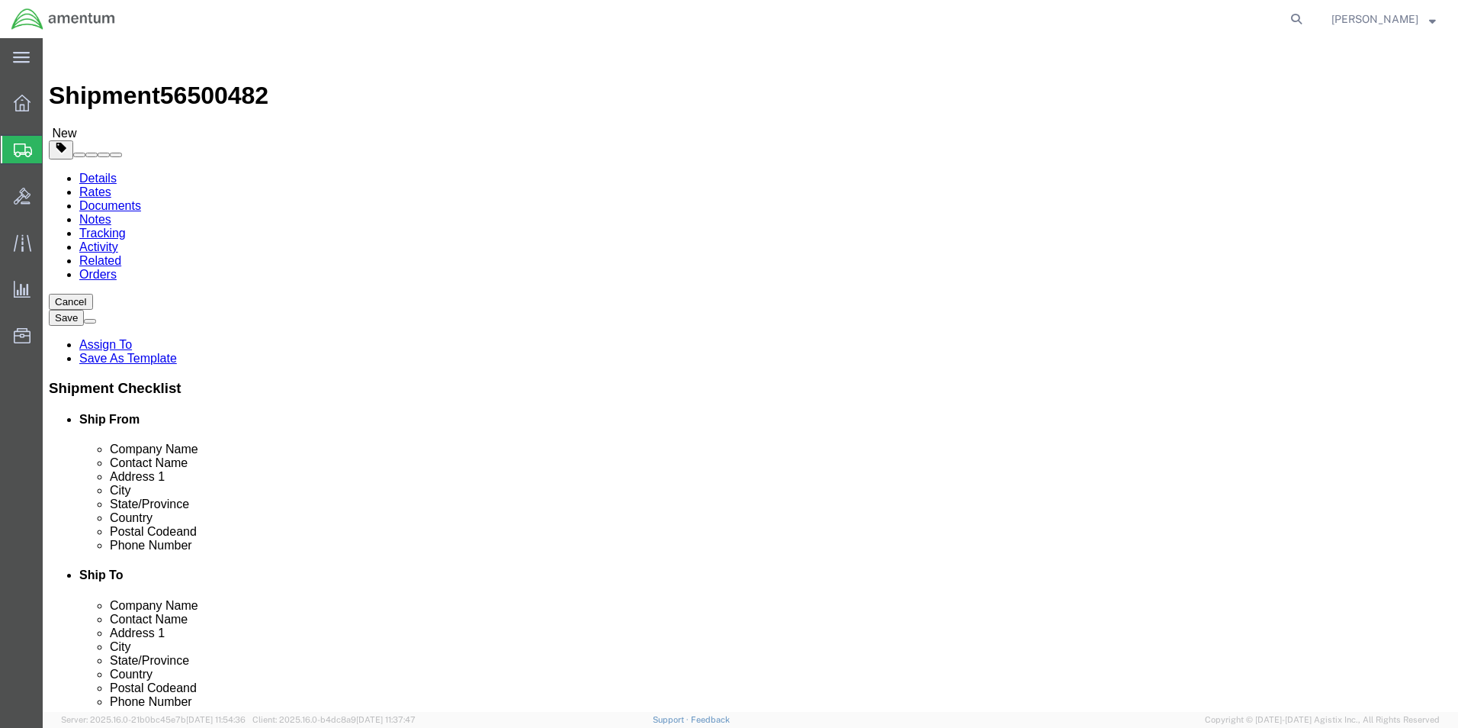
click button "Rate Shipment"
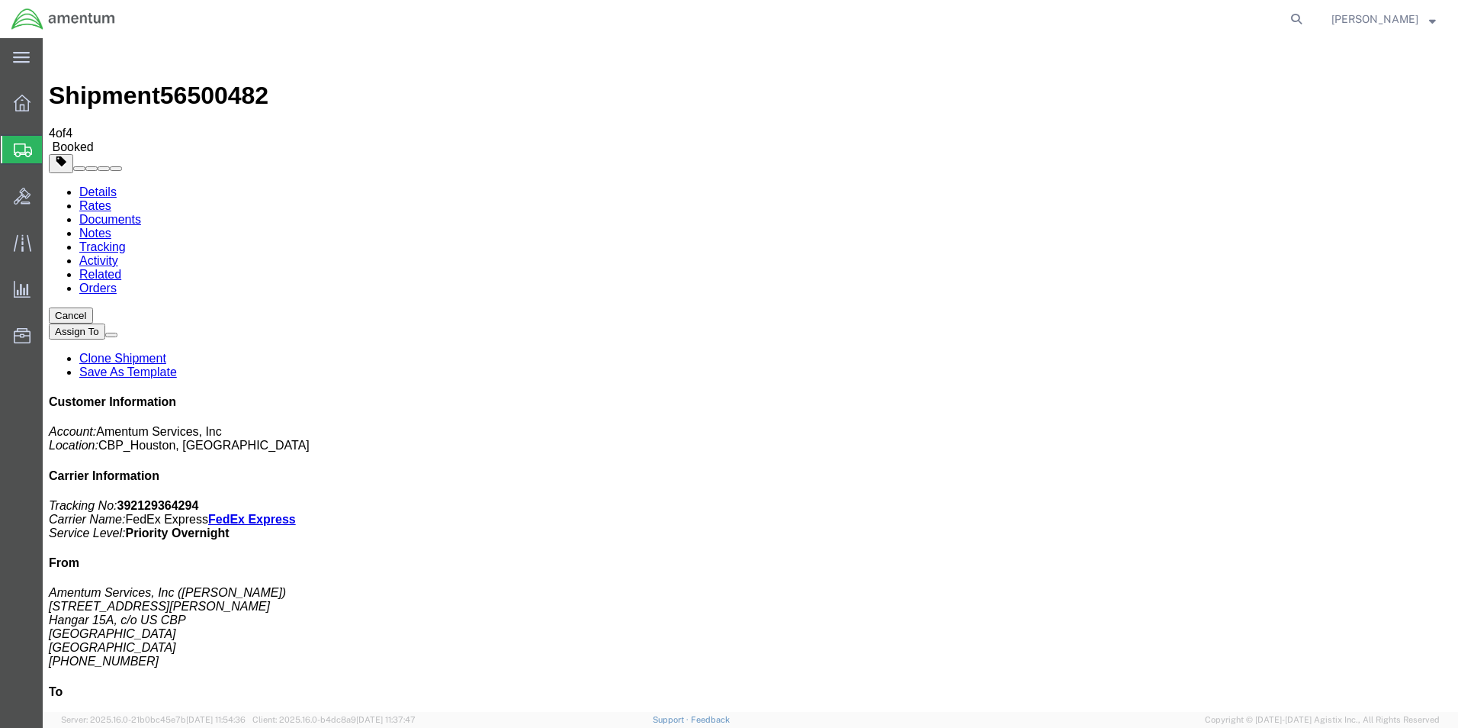
select select "2"
checkbox input "true"
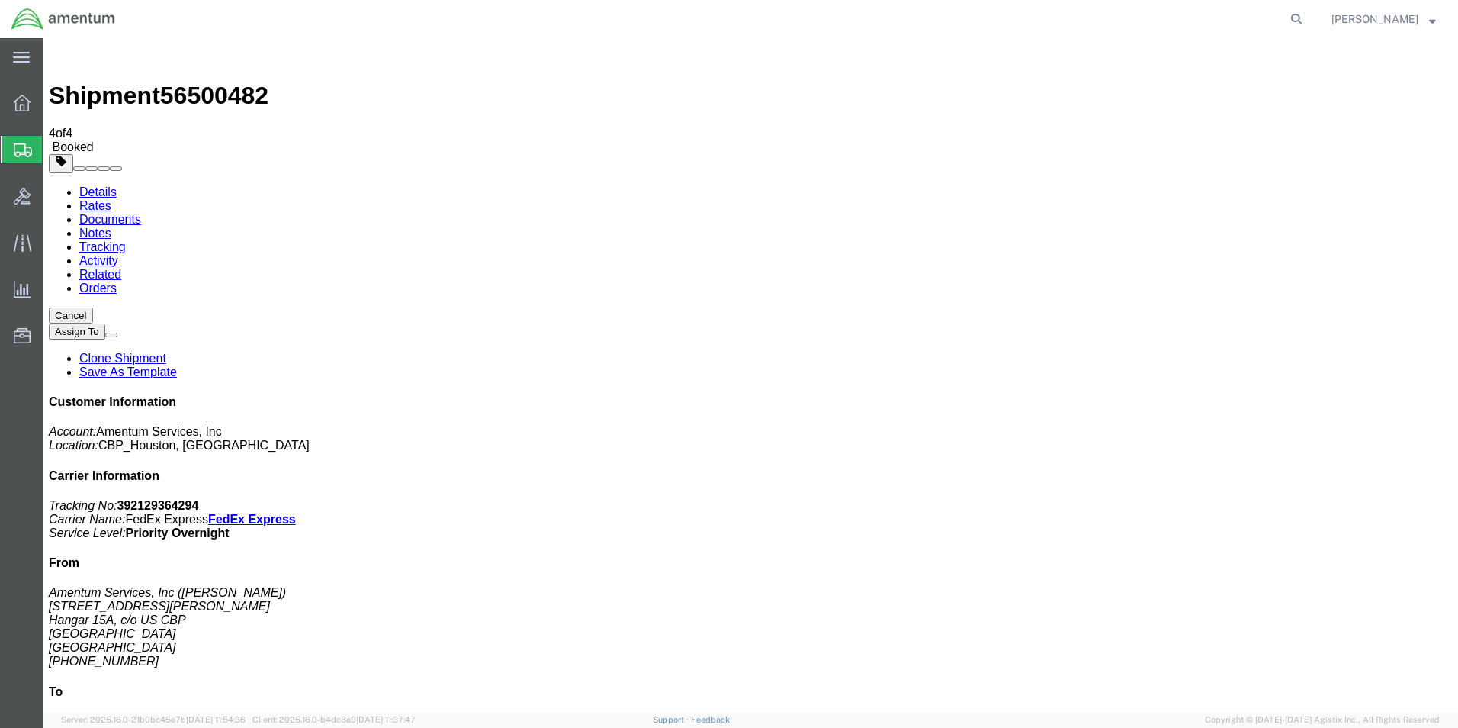
click at [92, 185] on link "Details" at bounding box center [97, 191] width 37 height 13
click link "Schedule pickup request"
click at [0, 0] on span "Shipment Manager" at bounding box center [0, 0] width 0 height 0
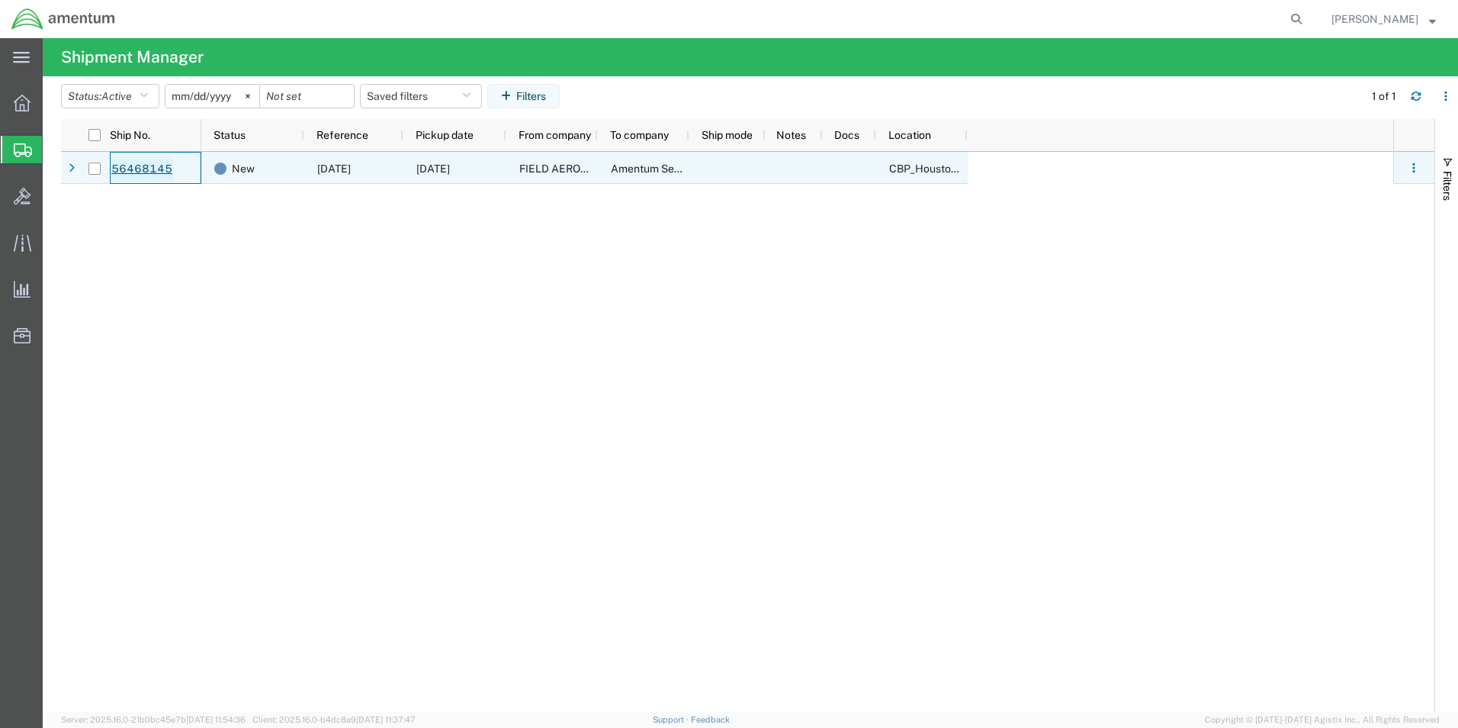
click at [146, 164] on link "56468145" at bounding box center [142, 169] width 63 height 24
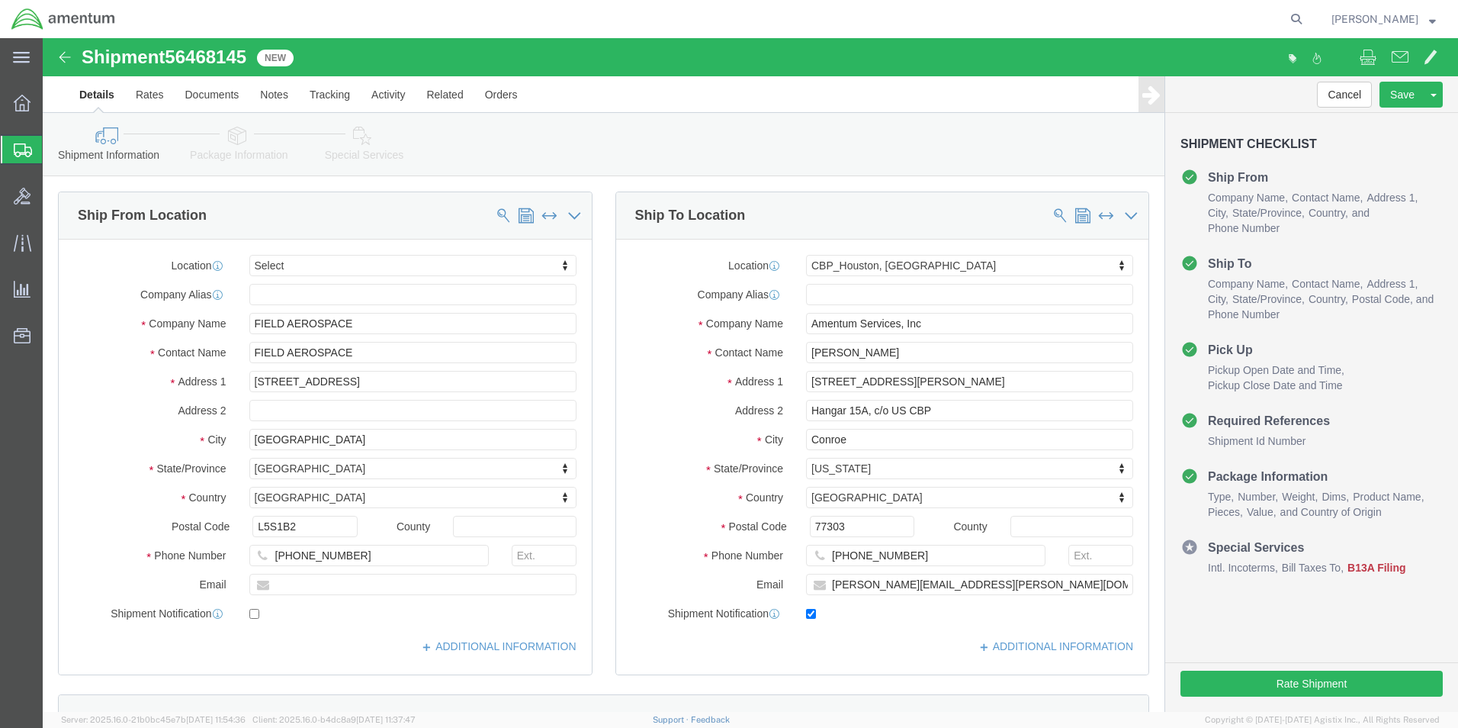
select select
select select "49929"
click at [0, 0] on span "Shipment Manager" at bounding box center [0, 0] width 0 height 0
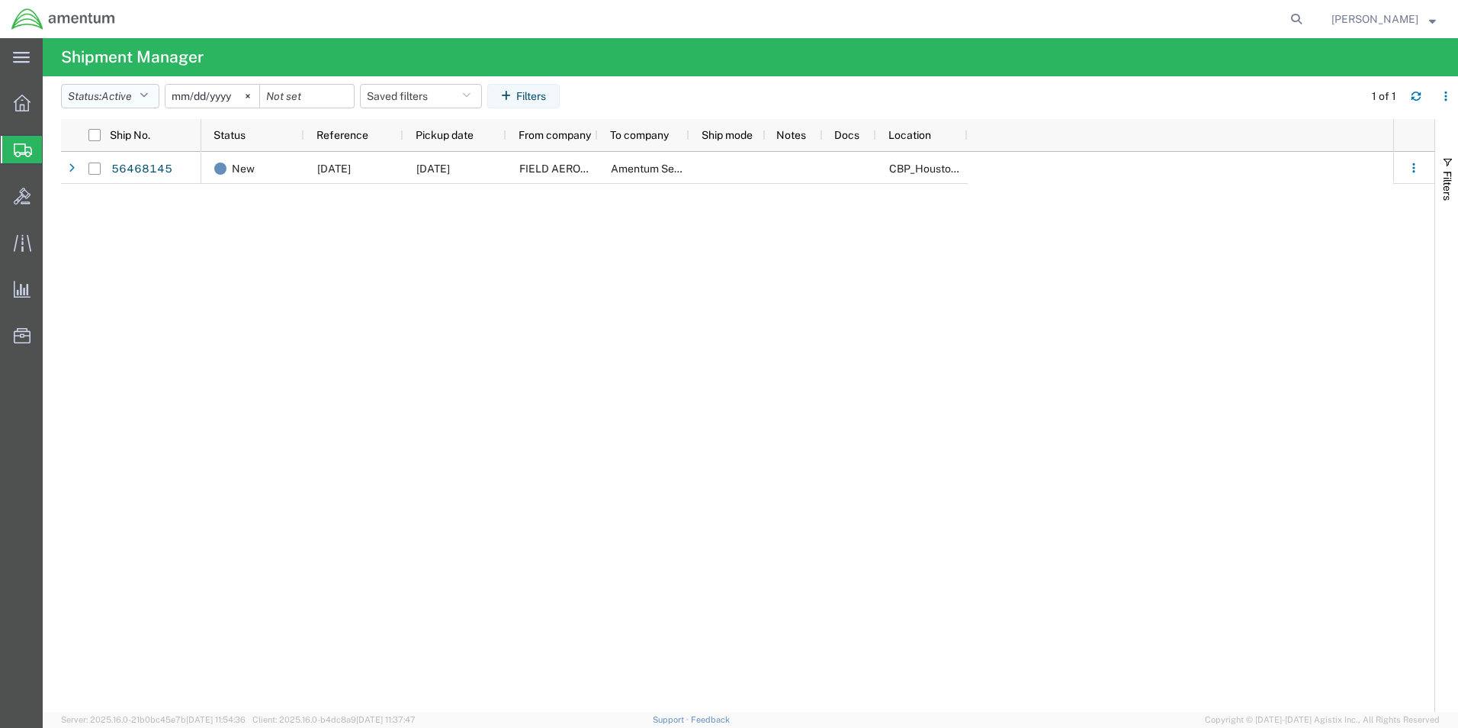
click at [156, 94] on button "Status: Active" at bounding box center [110, 96] width 98 height 24
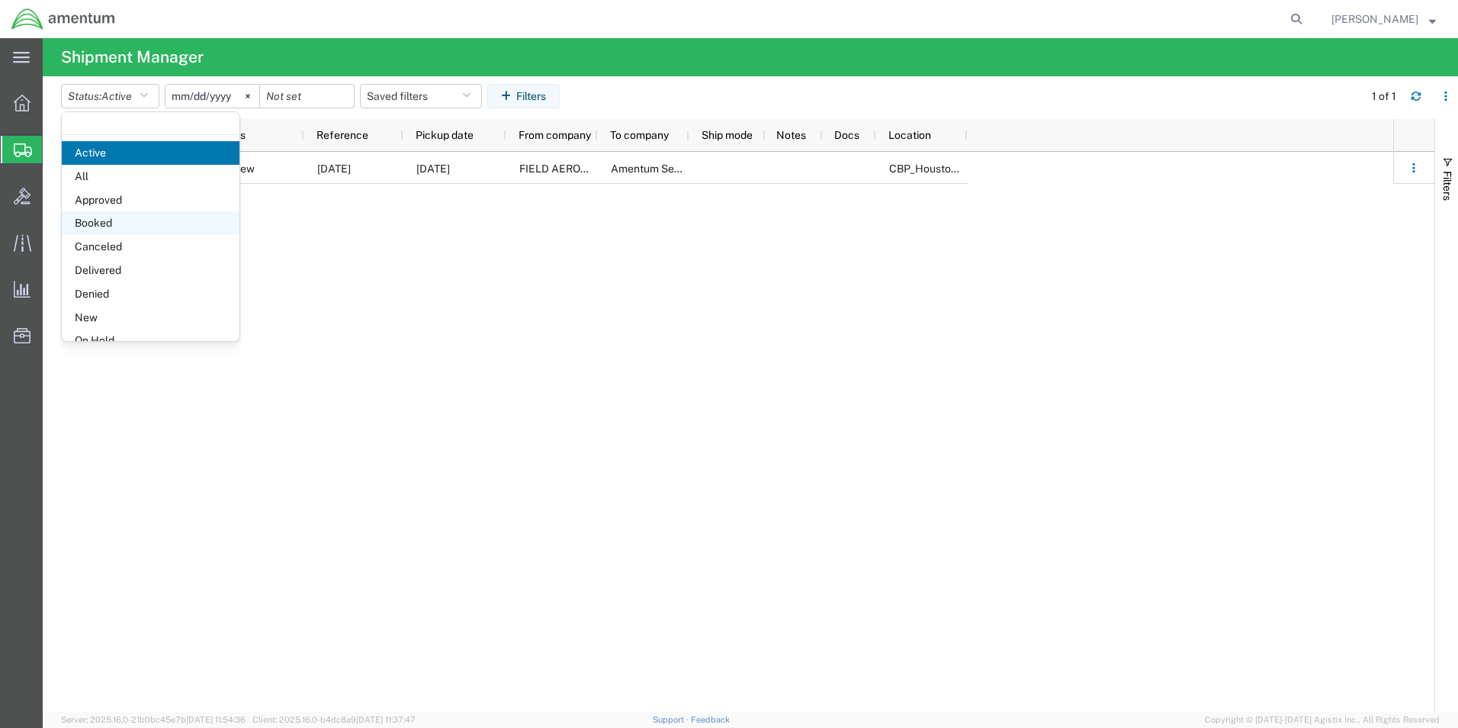
click at [138, 227] on span "Booked" at bounding box center [151, 223] width 178 height 24
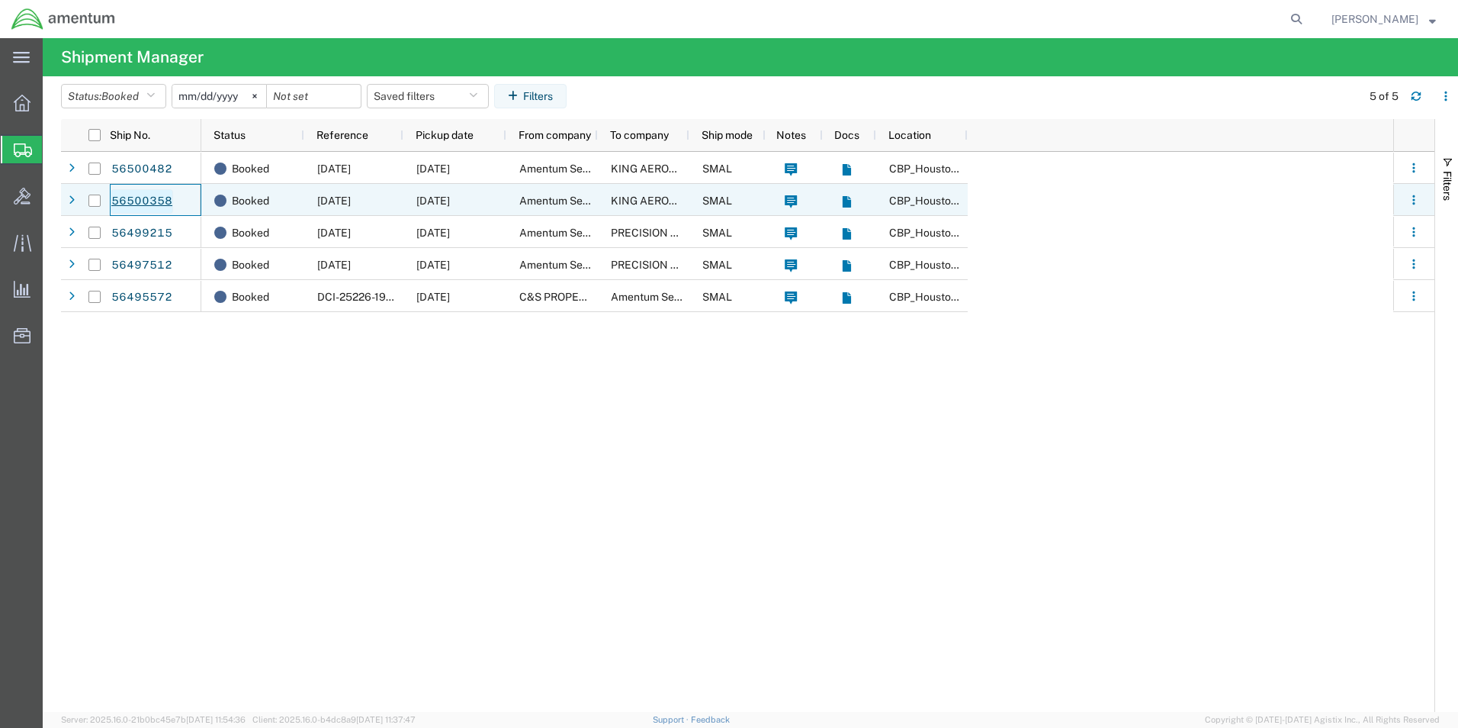
click at [141, 196] on link "56500358" at bounding box center [142, 201] width 63 height 24
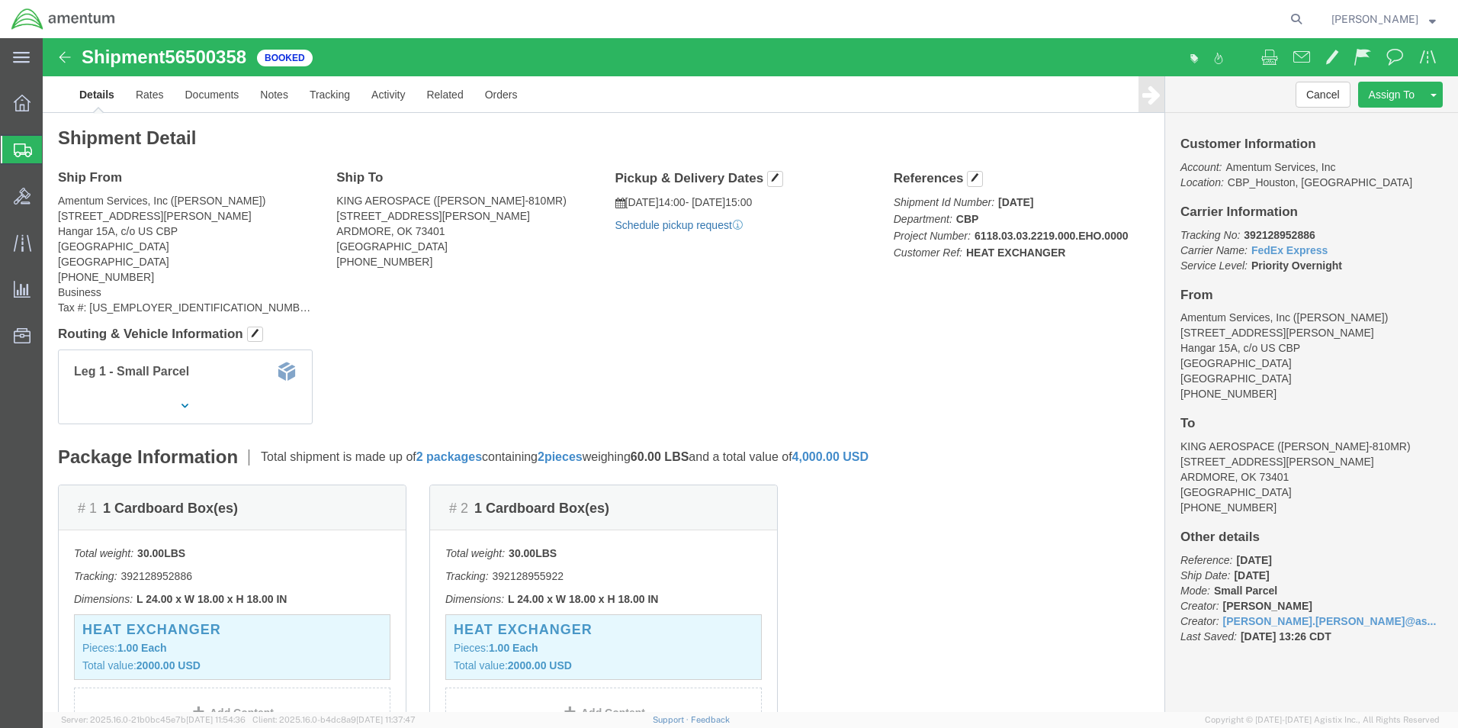
click link "Schedule pickup request"
